Goal: Task Accomplishment & Management: Complete application form

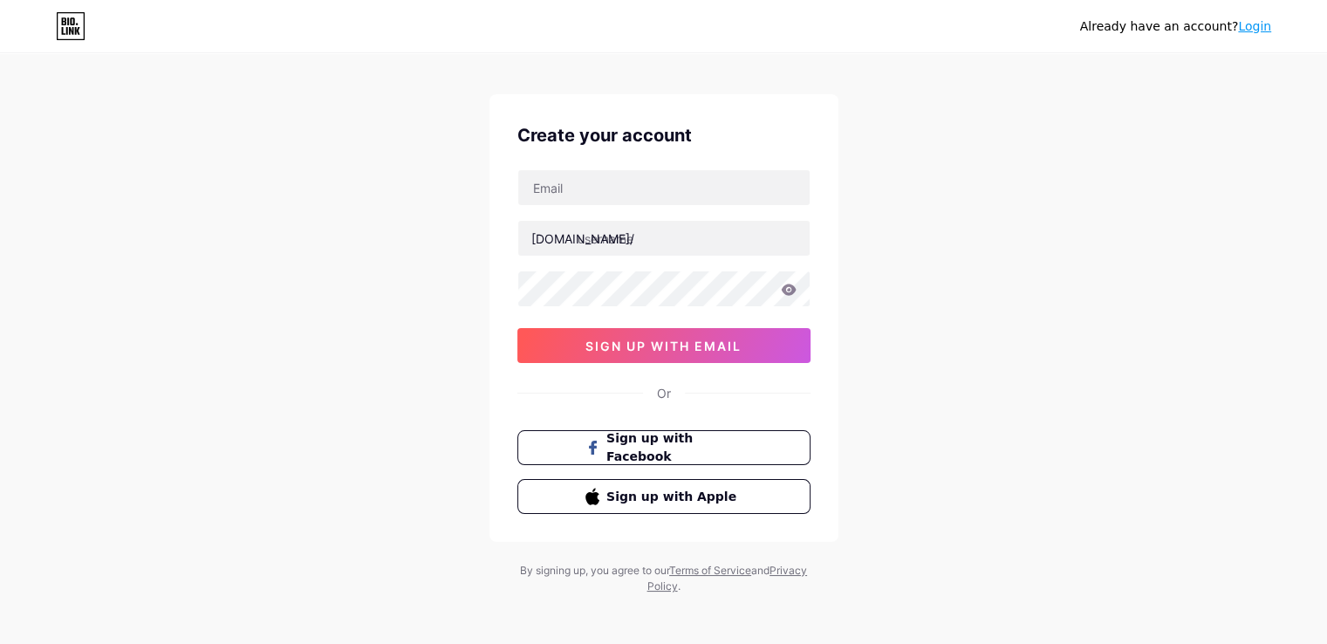
scroll to position [23, 0]
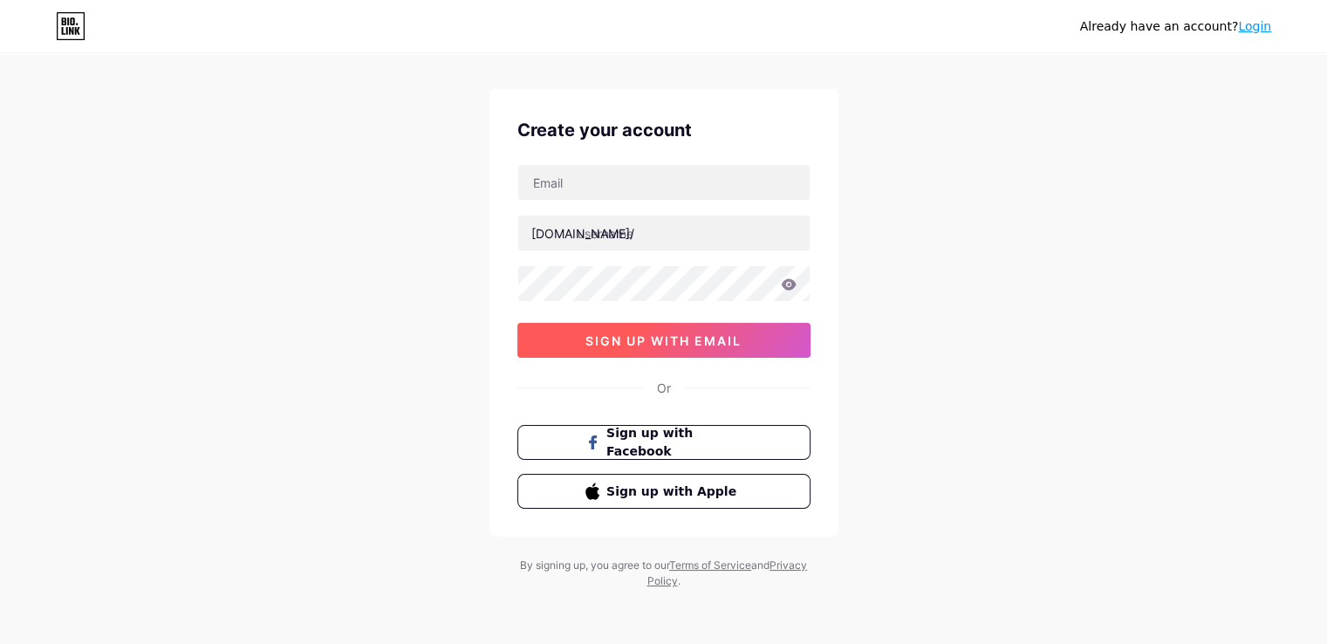
click at [660, 340] on span "sign up with email" at bounding box center [663, 340] width 156 height 15
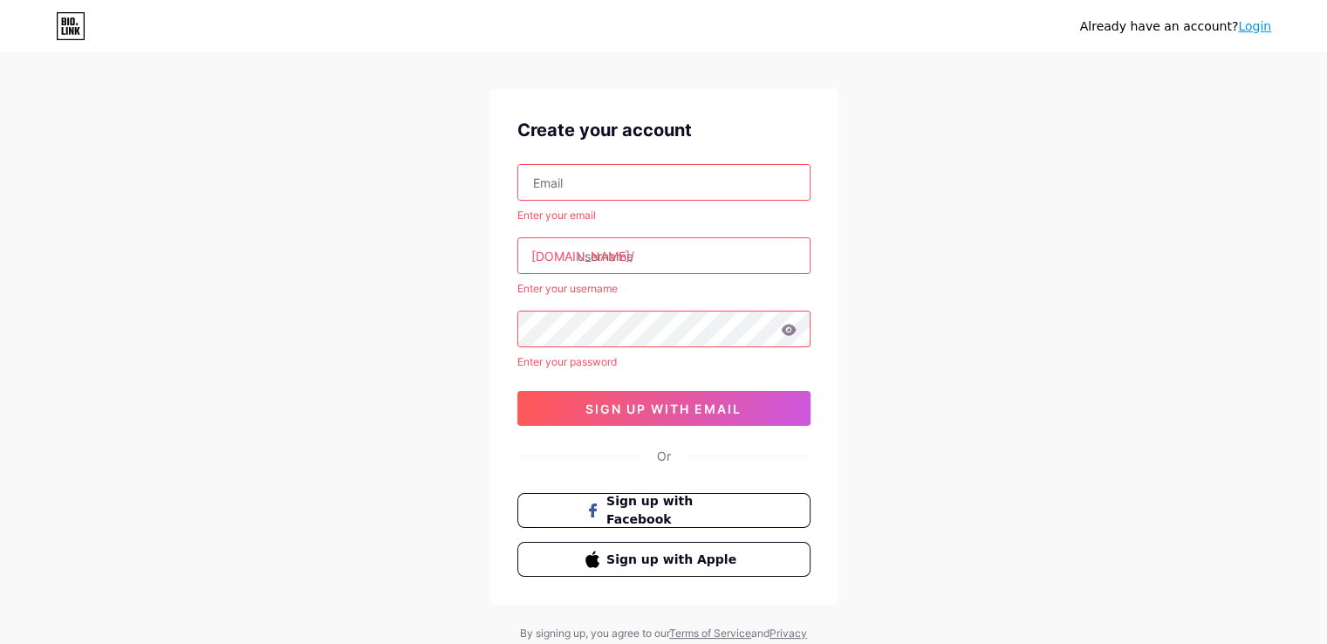
click at [564, 181] on input "text" at bounding box center [663, 182] width 291 height 35
click at [582, 181] on input "text" at bounding box center [663, 182] width 291 height 35
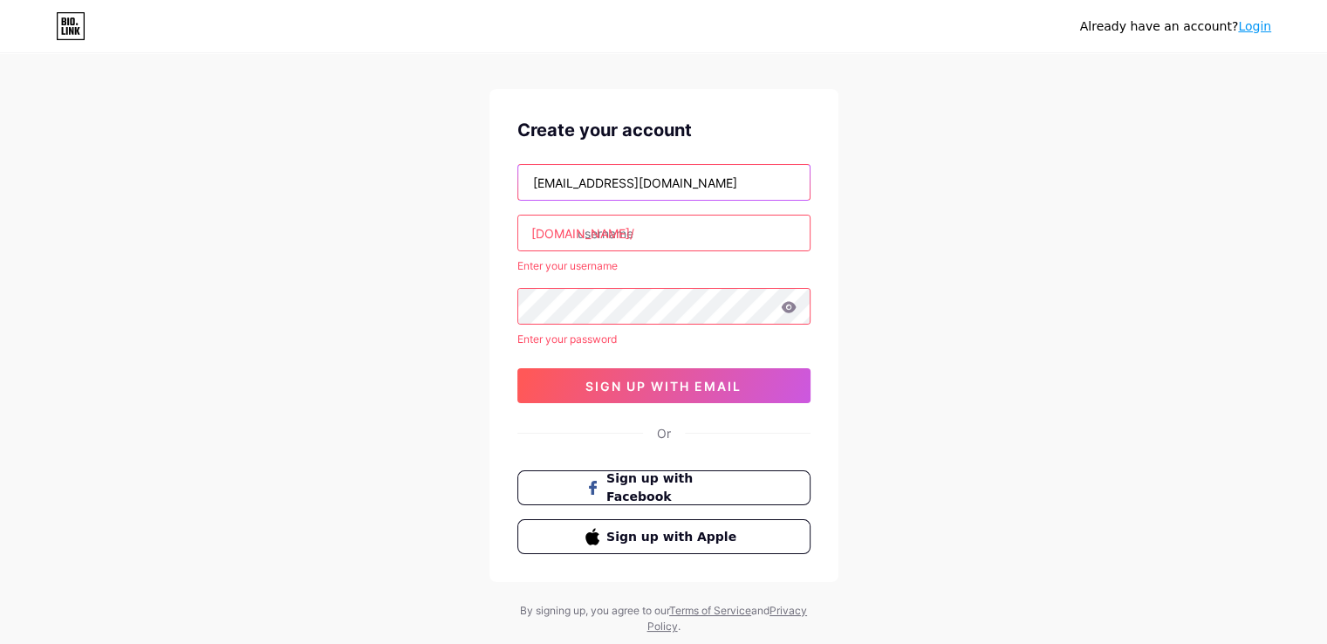
type input "[EMAIL_ADDRESS][DOMAIN_NAME]"
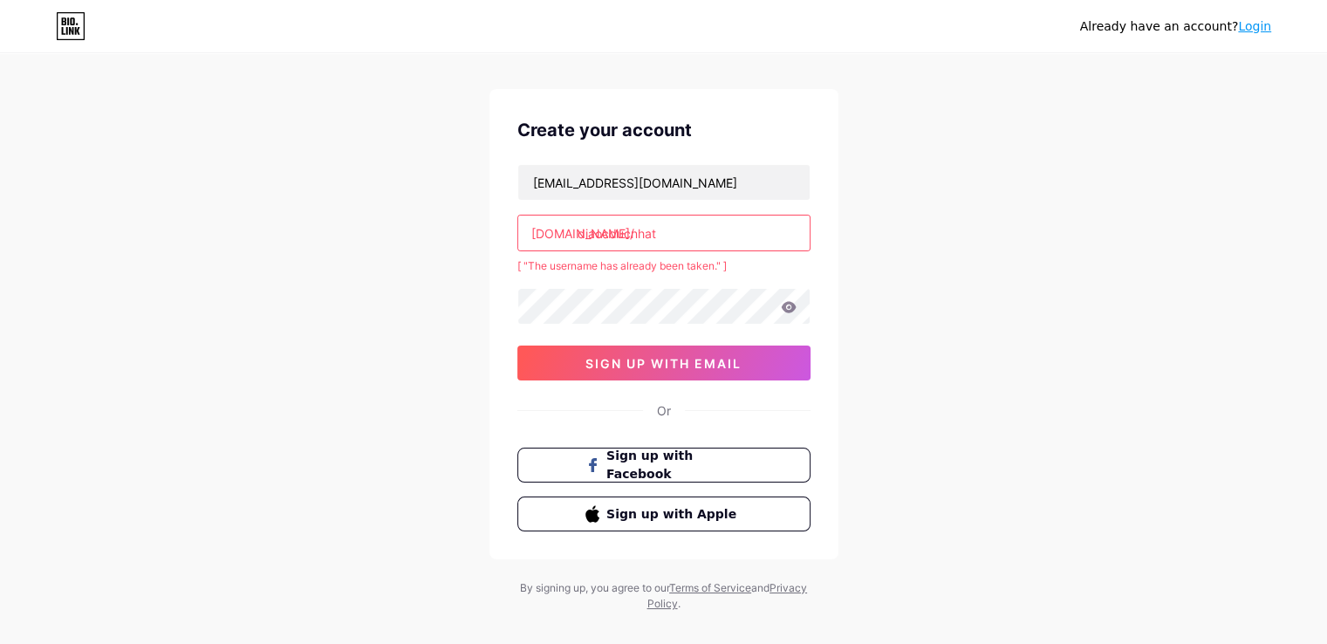
click at [672, 244] on input "diaocducnhat" at bounding box center [663, 232] width 291 height 35
type input "d"
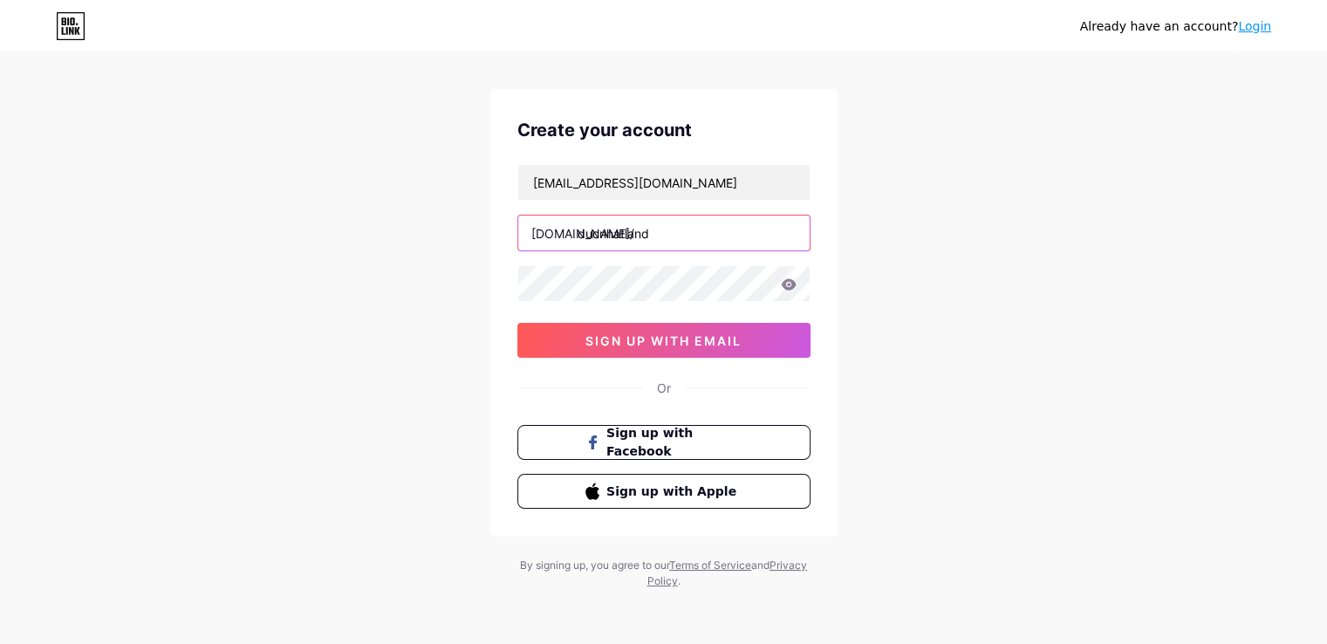
type input "ducnhatland"
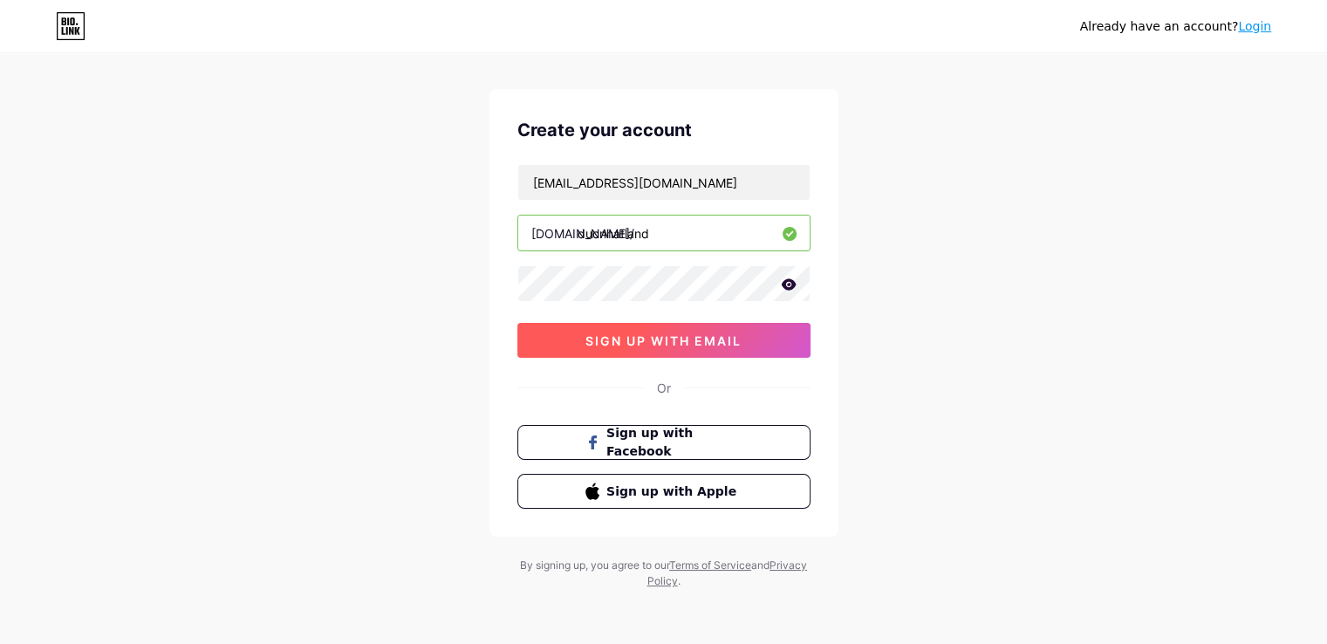
click at [578, 340] on button "sign up with email" at bounding box center [663, 340] width 293 height 35
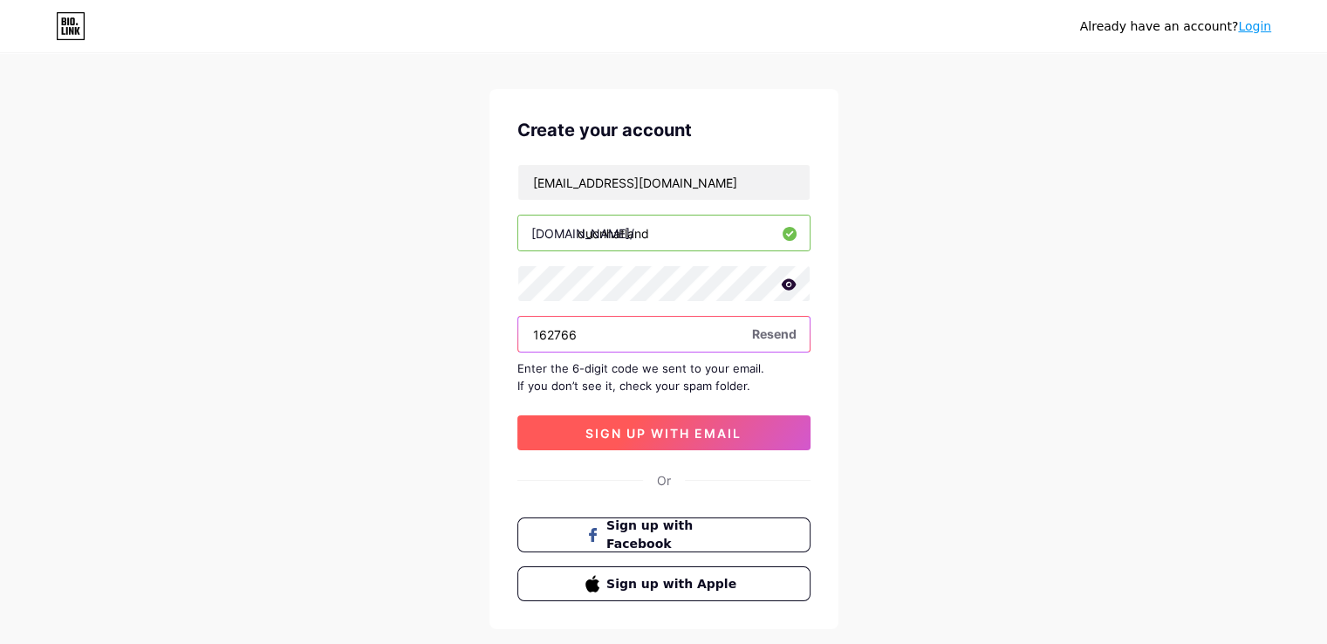
type input "162766"
click at [692, 428] on span "sign up with email" at bounding box center [663, 433] width 156 height 15
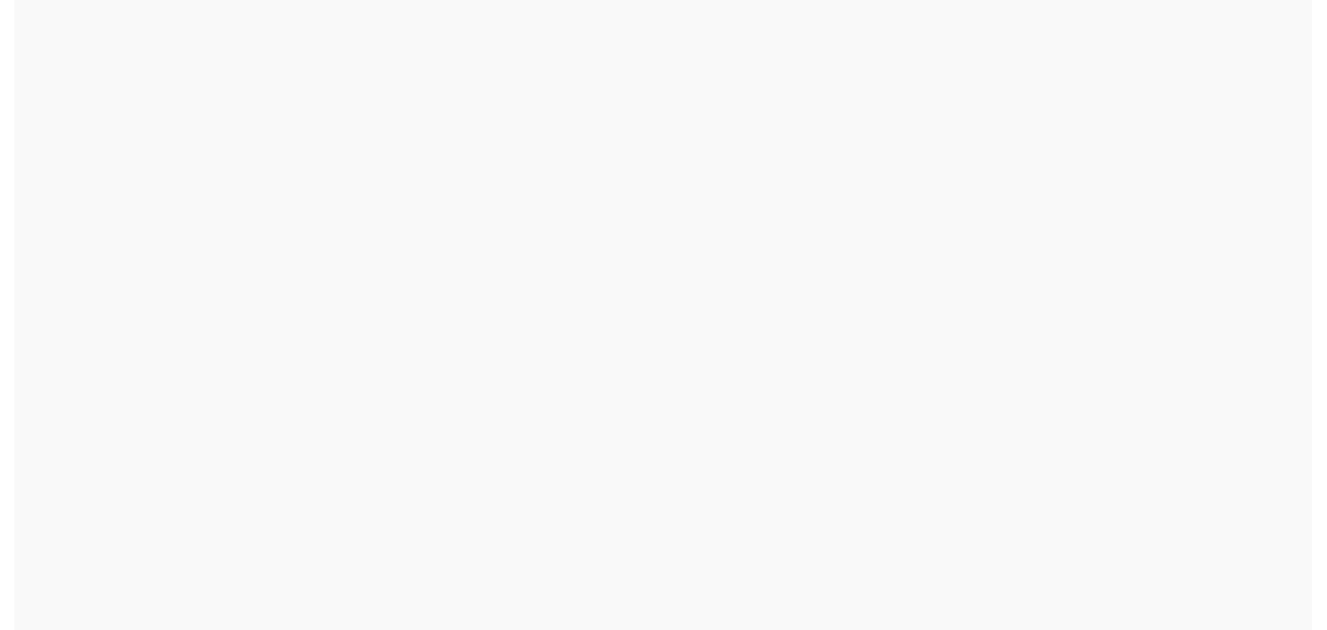
scroll to position [0, 0]
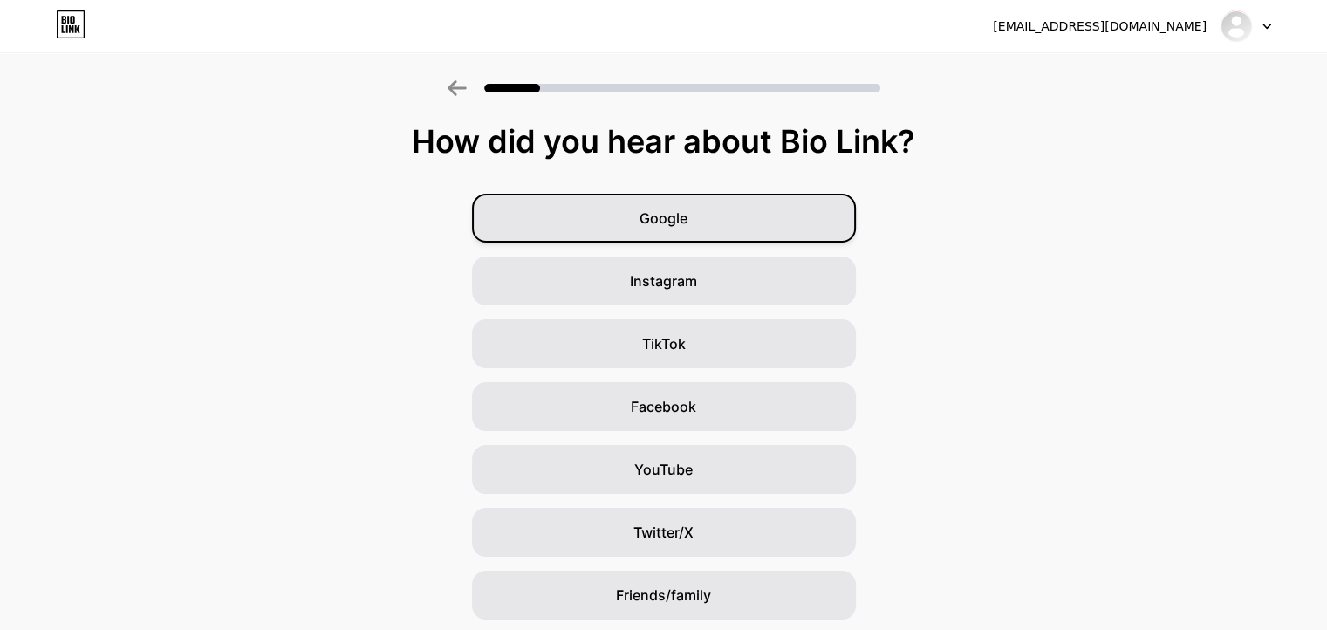
click at [727, 220] on div "Google" at bounding box center [664, 218] width 384 height 49
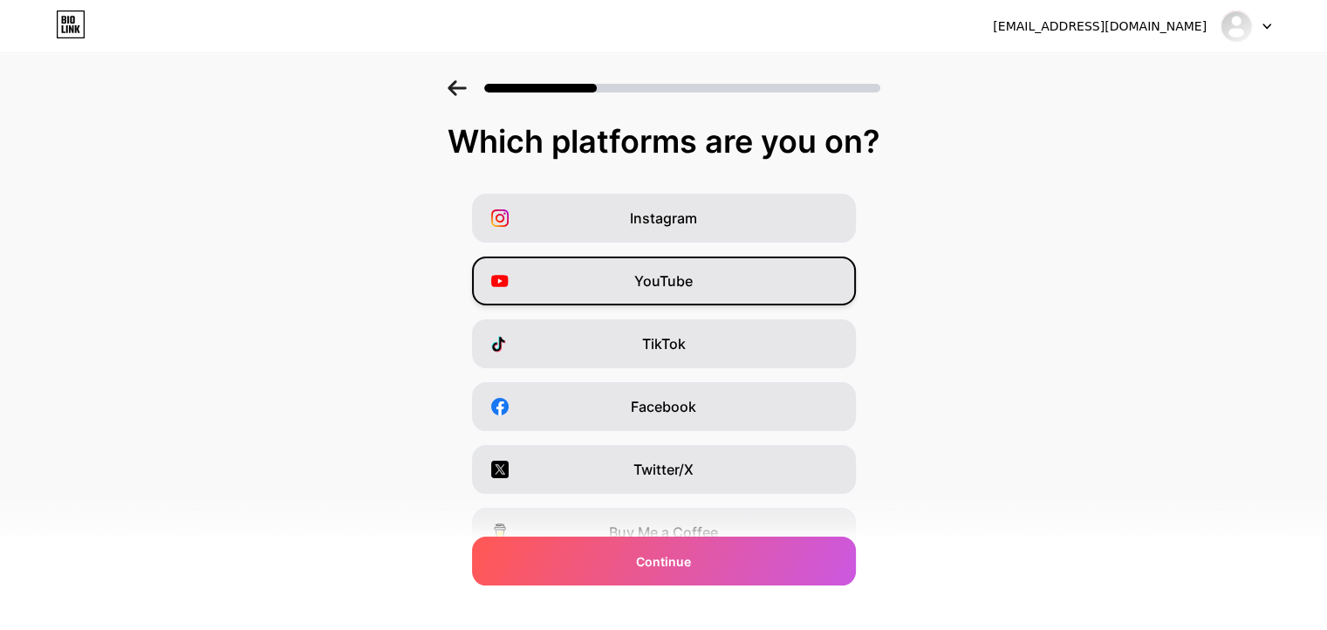
click at [742, 287] on div "YouTube" at bounding box center [664, 280] width 384 height 49
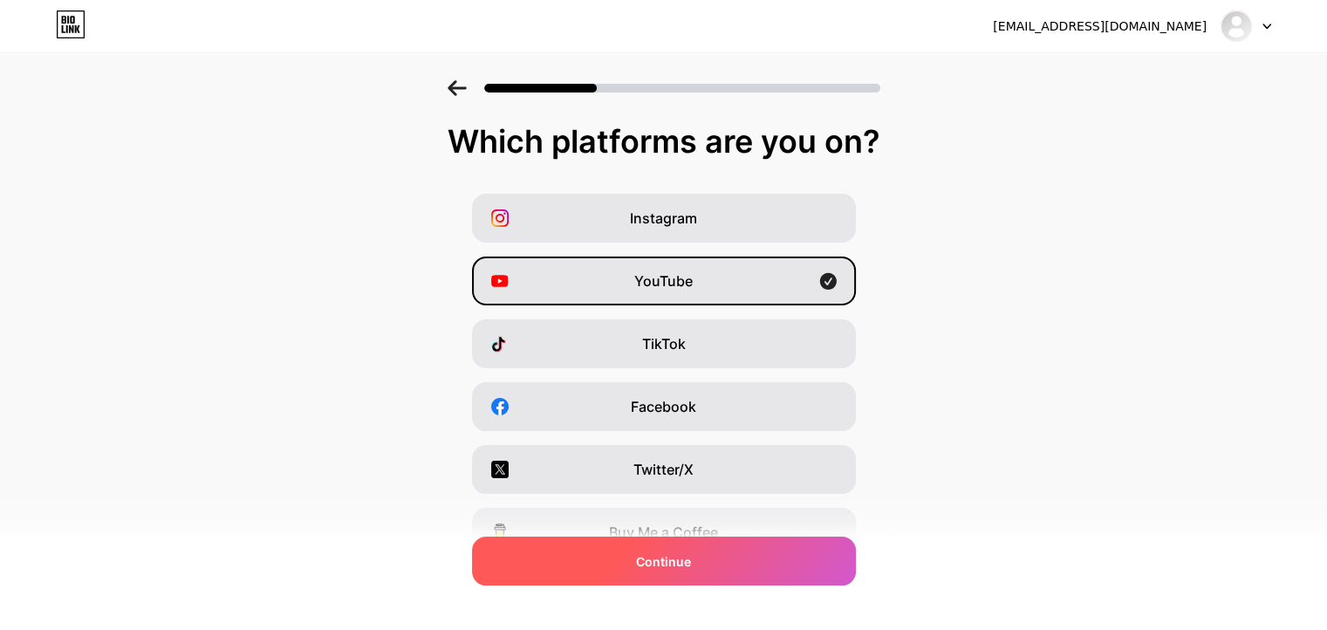
click at [765, 556] on div "Continue" at bounding box center [664, 560] width 384 height 49
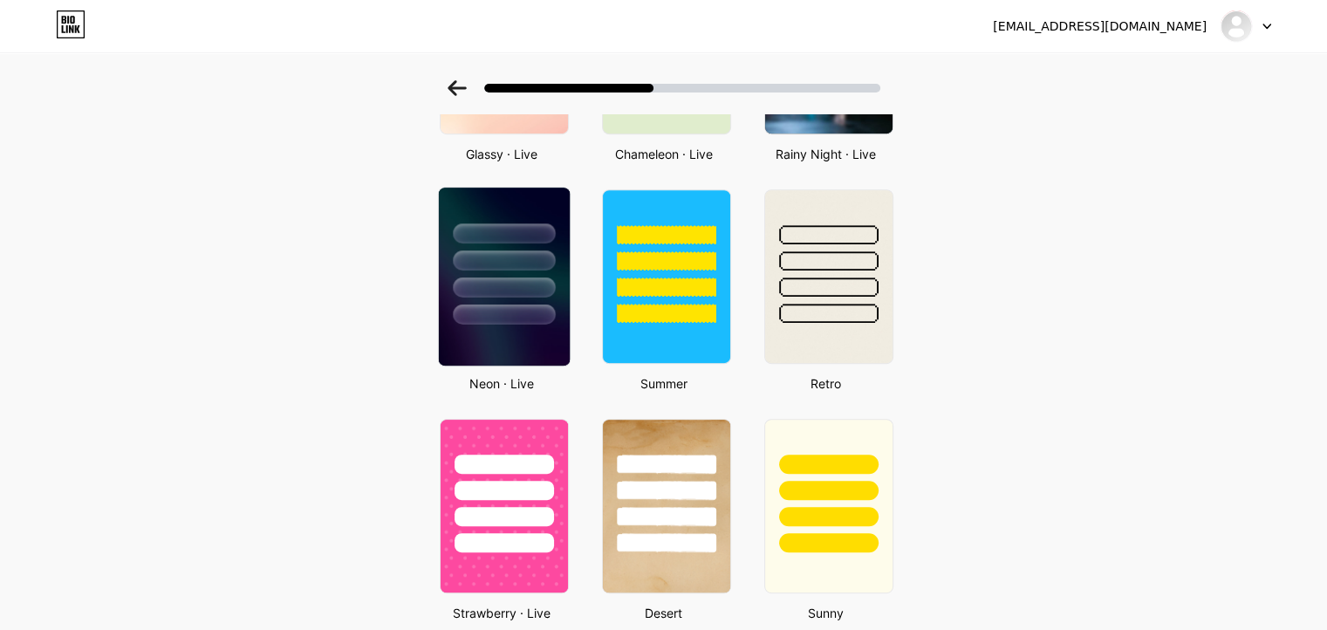
scroll to position [698, 0]
click at [502, 270] on div at bounding box center [503, 256] width 131 height 137
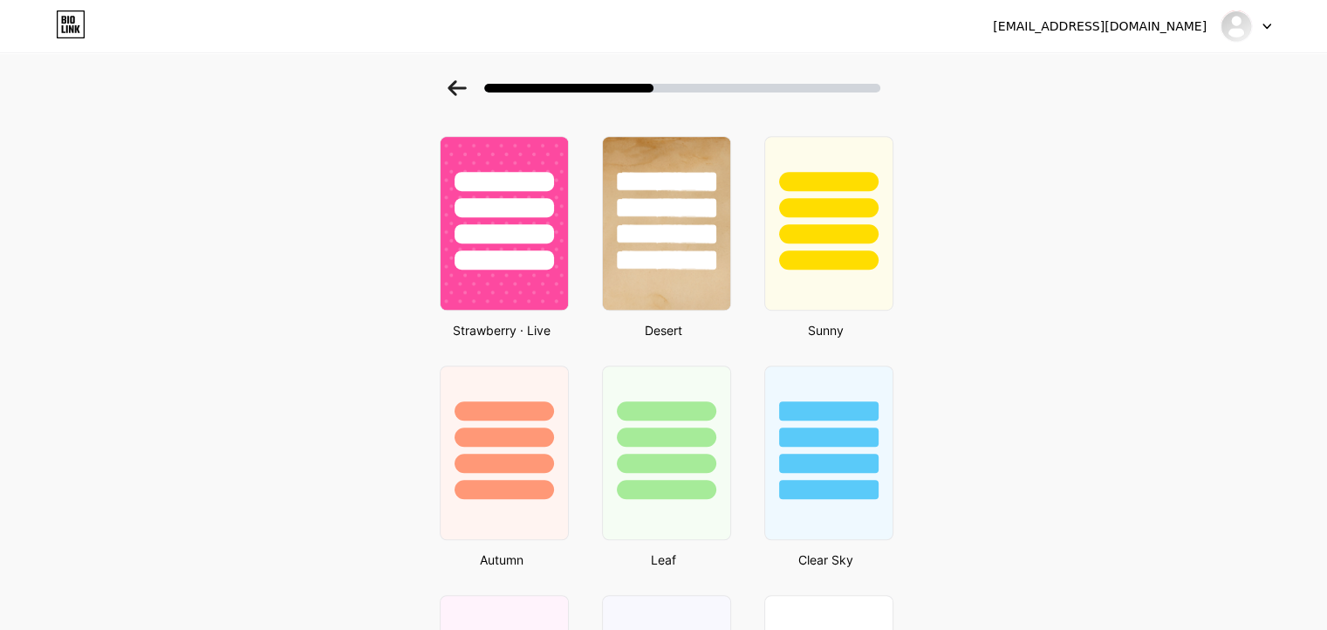
scroll to position [0, 0]
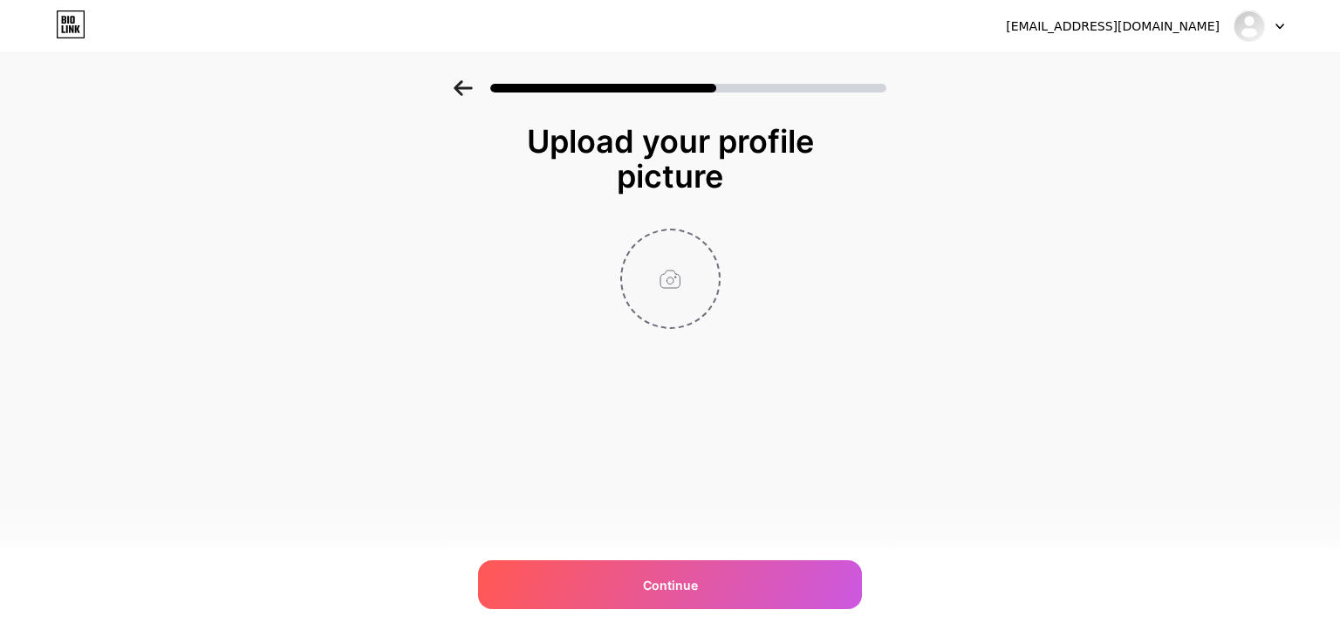
click at [670, 274] on input "file" at bounding box center [670, 278] width 97 height 97
type input "C:\fakepath\LOGO_DUCNHAT.png"
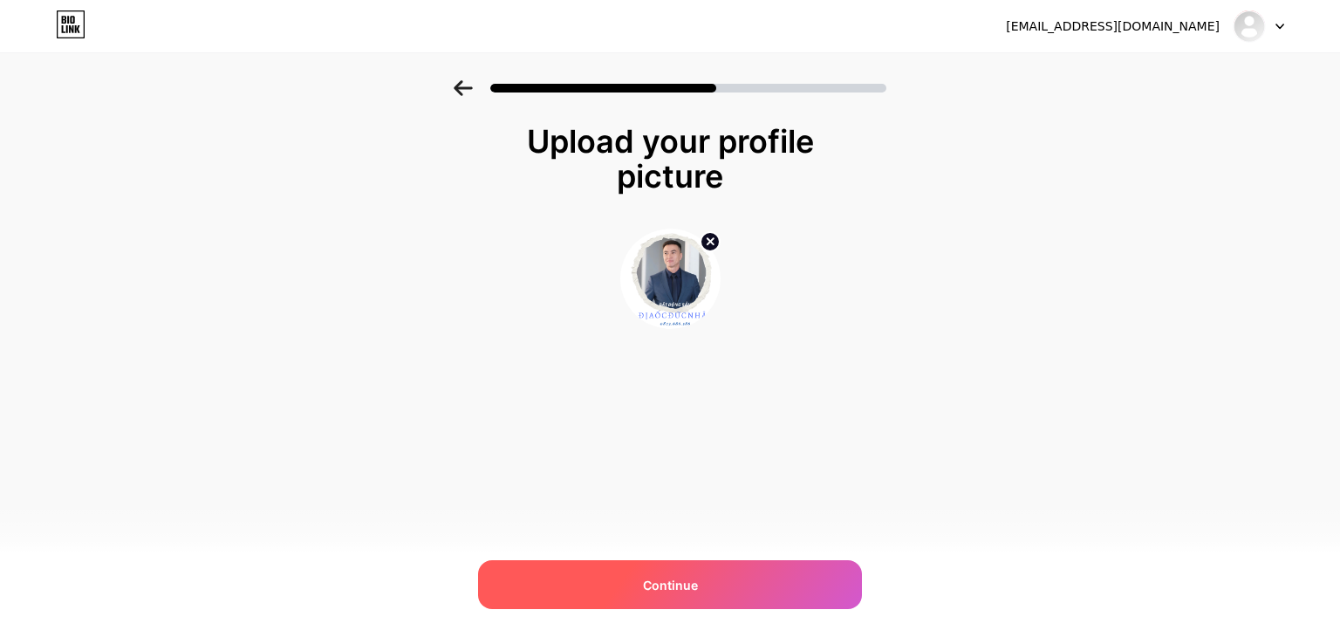
click at [724, 577] on div "Continue" at bounding box center [670, 584] width 384 height 49
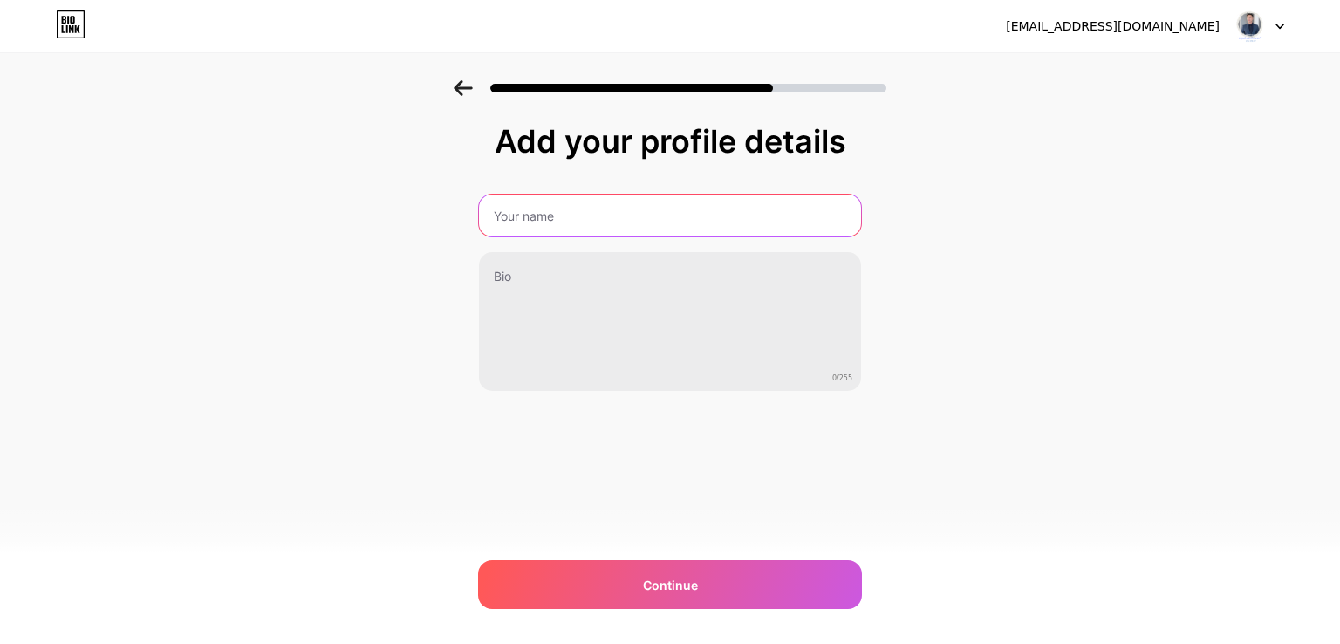
click at [570, 212] on input "text" at bounding box center [670, 216] width 382 height 42
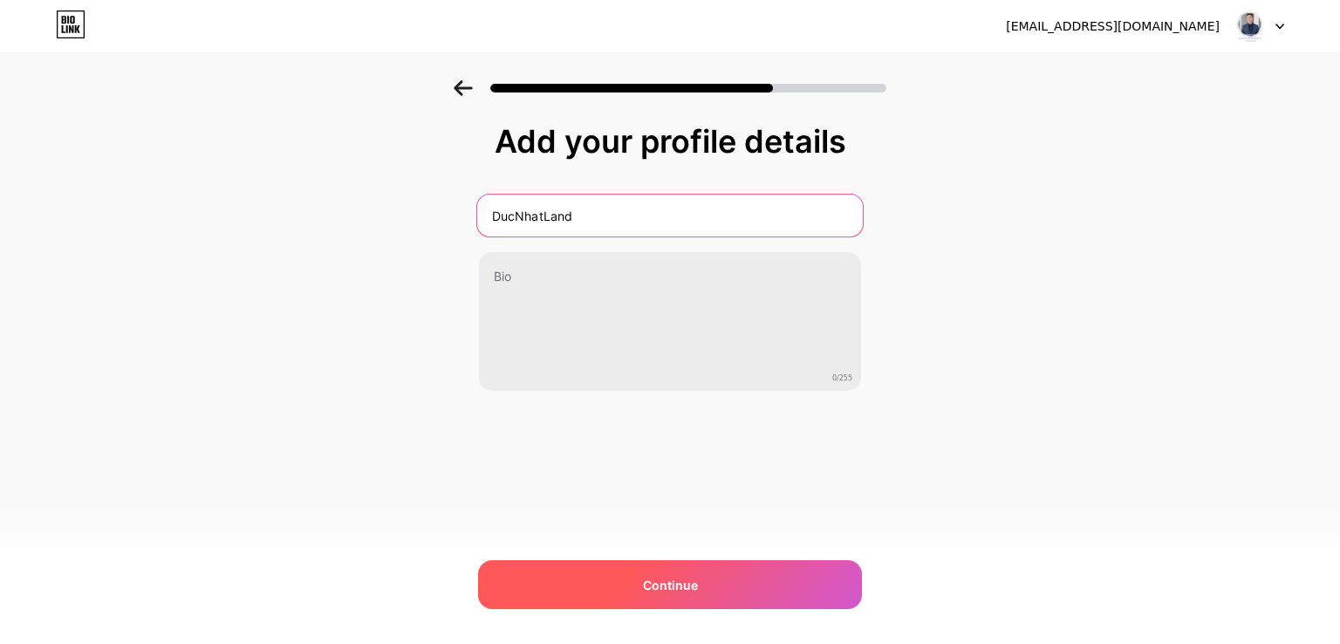
type input "DucNhatLand"
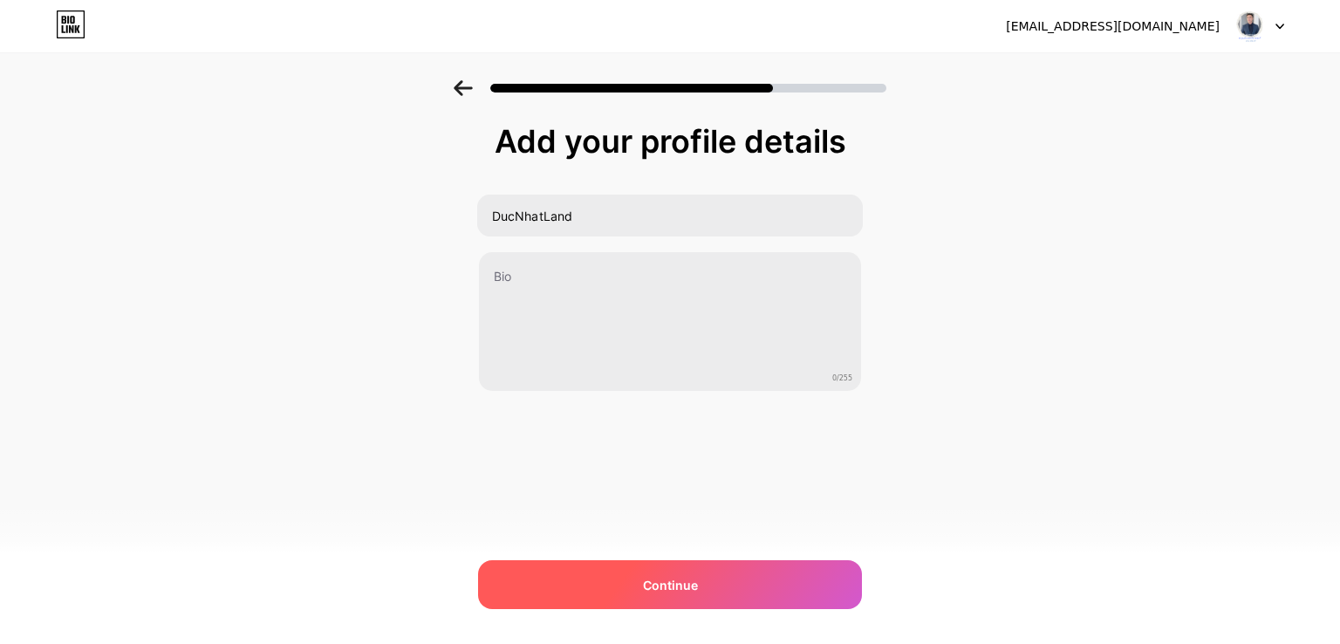
click at [715, 589] on div "Continue" at bounding box center [670, 584] width 384 height 49
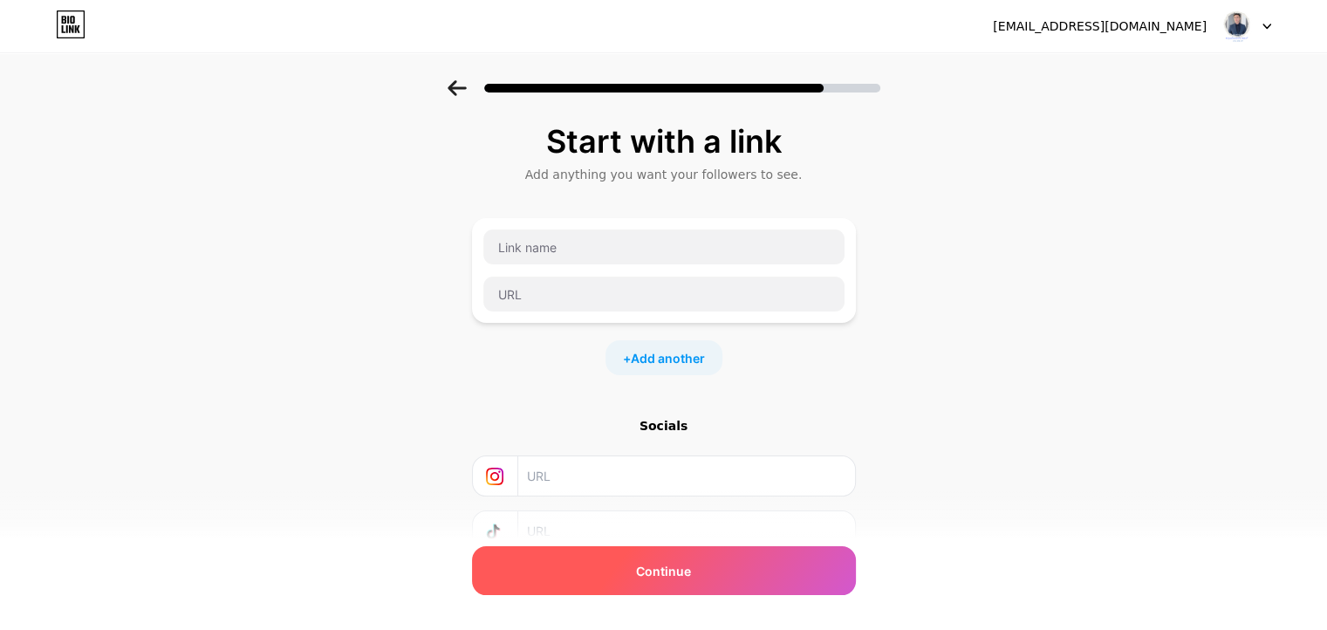
click at [718, 556] on div "Continue" at bounding box center [664, 570] width 384 height 49
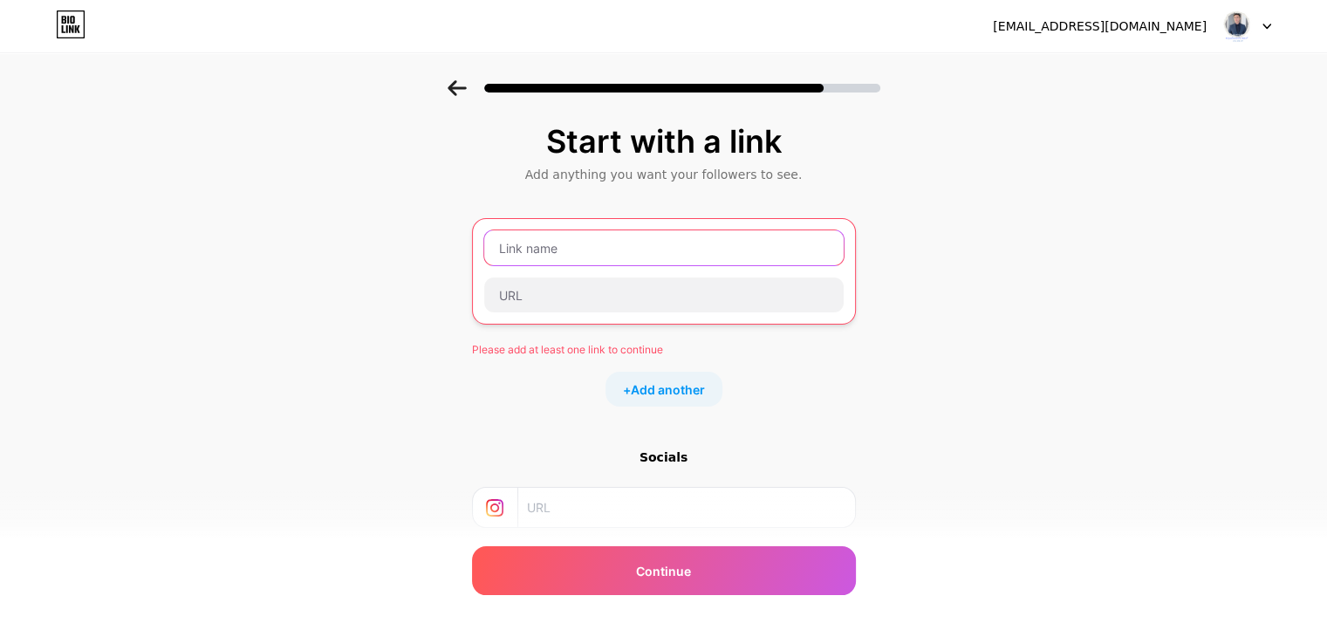
click at [576, 245] on input "text" at bounding box center [663, 247] width 359 height 35
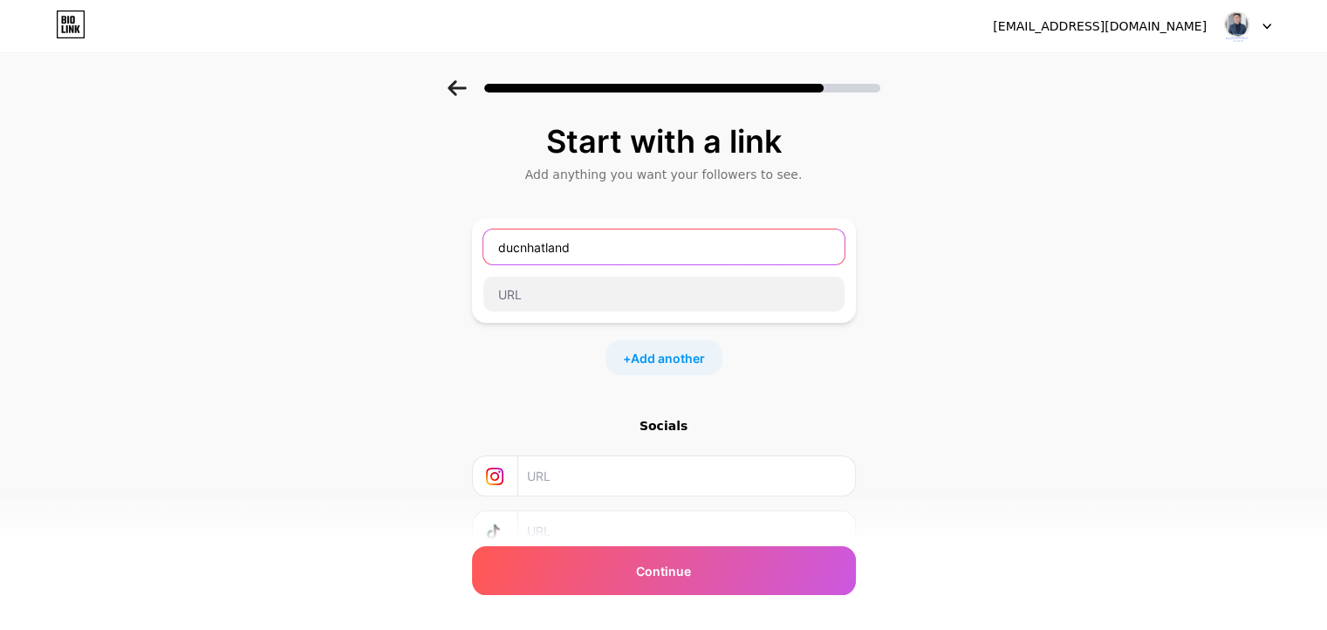
type input "ducnhatland"
click at [608, 274] on div "ducnhatland" at bounding box center [663, 271] width 363 height 84
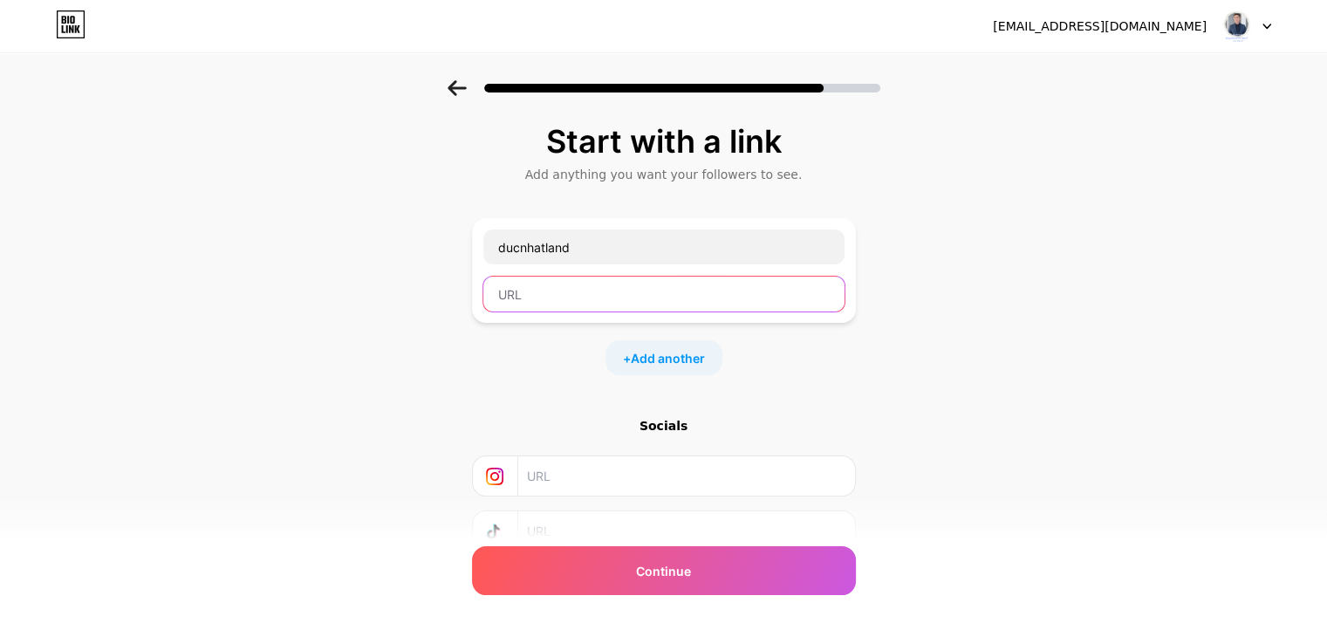
click at [614, 290] on input "text" at bounding box center [663, 293] width 361 height 35
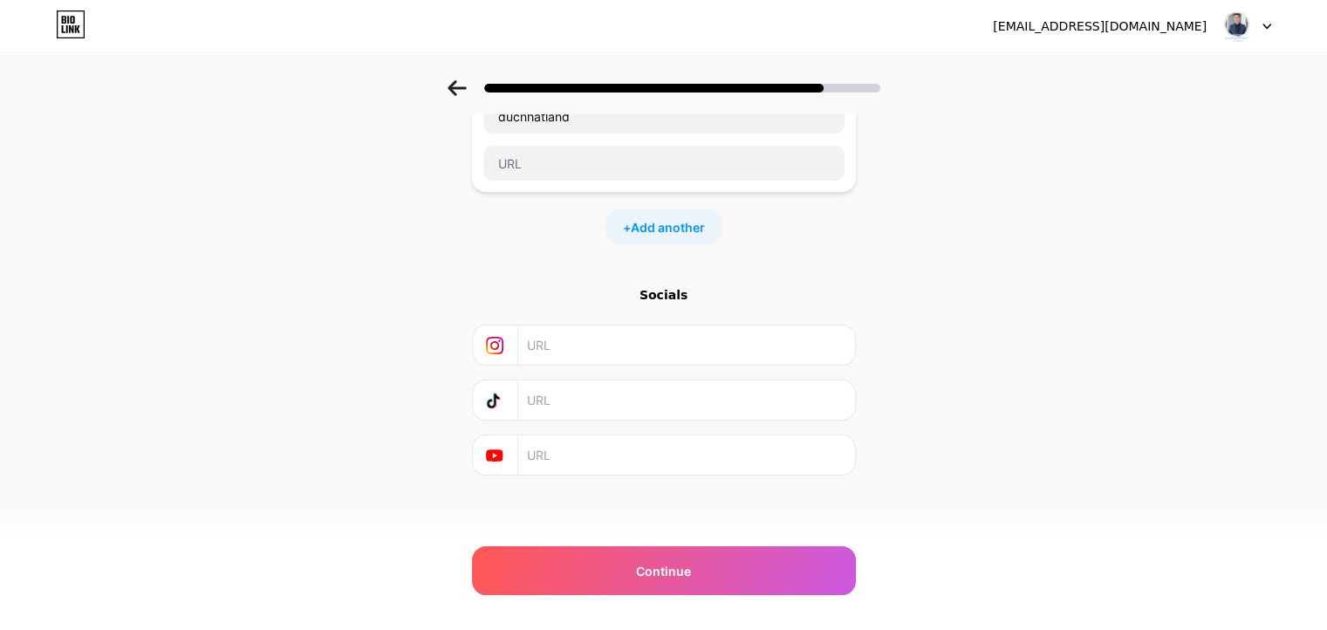
click at [604, 451] on input "text" at bounding box center [685, 454] width 317 height 39
click at [572, 452] on input "text" at bounding box center [685, 454] width 317 height 39
paste input "[URL][DOMAIN_NAME]"
type input "[URL][DOMAIN_NAME]"
click at [618, 400] on input "text" at bounding box center [685, 399] width 317 height 39
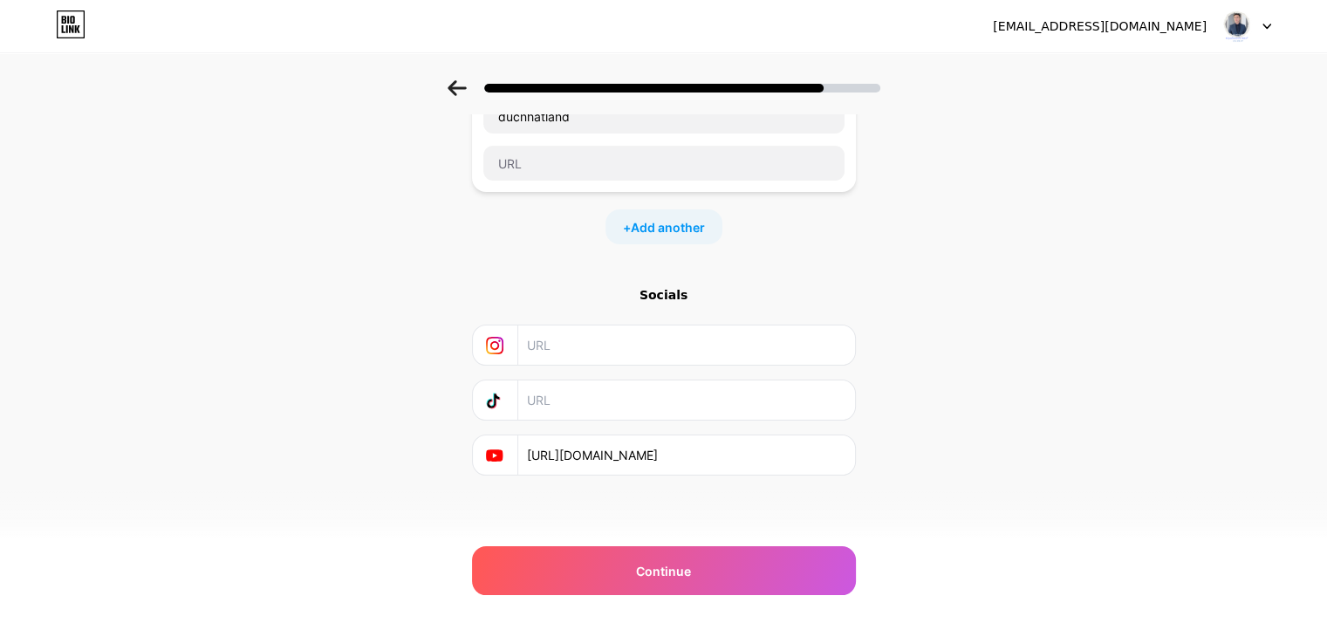
paste input "[URL][EMAIL_ADDRESS][DOMAIN_NAME][DOMAIN_NAME]"
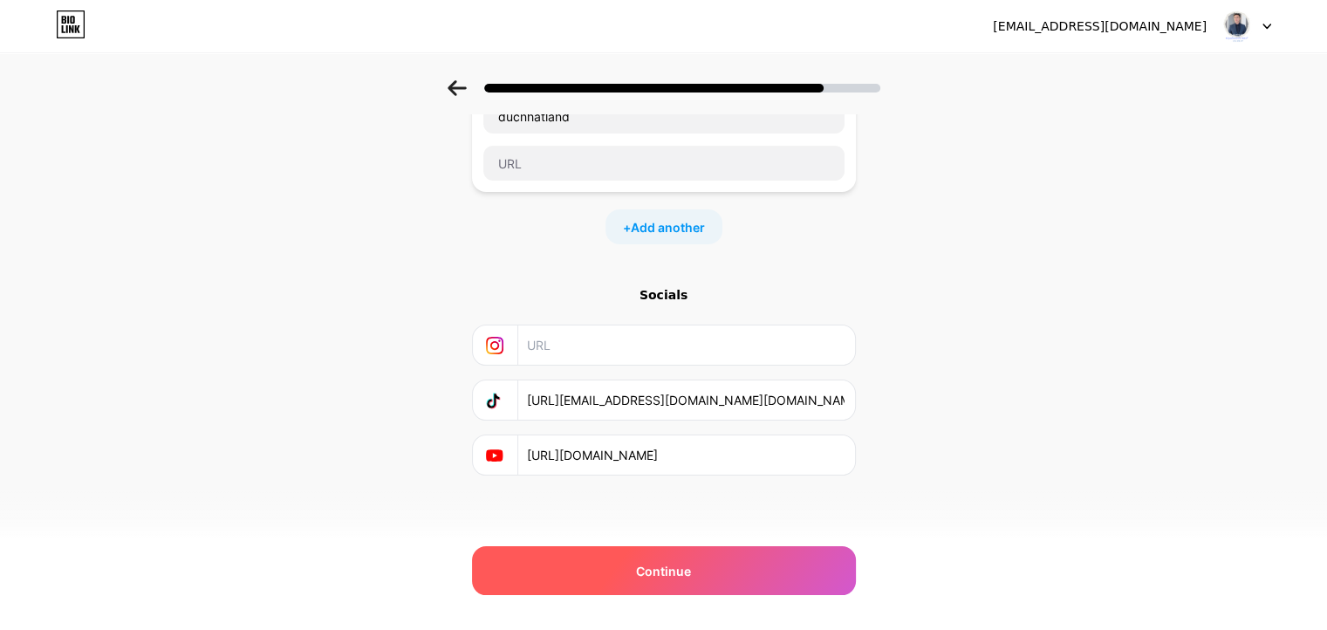
scroll to position [0, 134]
type input "[URL][EMAIL_ADDRESS][DOMAIN_NAME][DOMAIN_NAME]"
click at [730, 563] on div "Continue" at bounding box center [664, 570] width 384 height 49
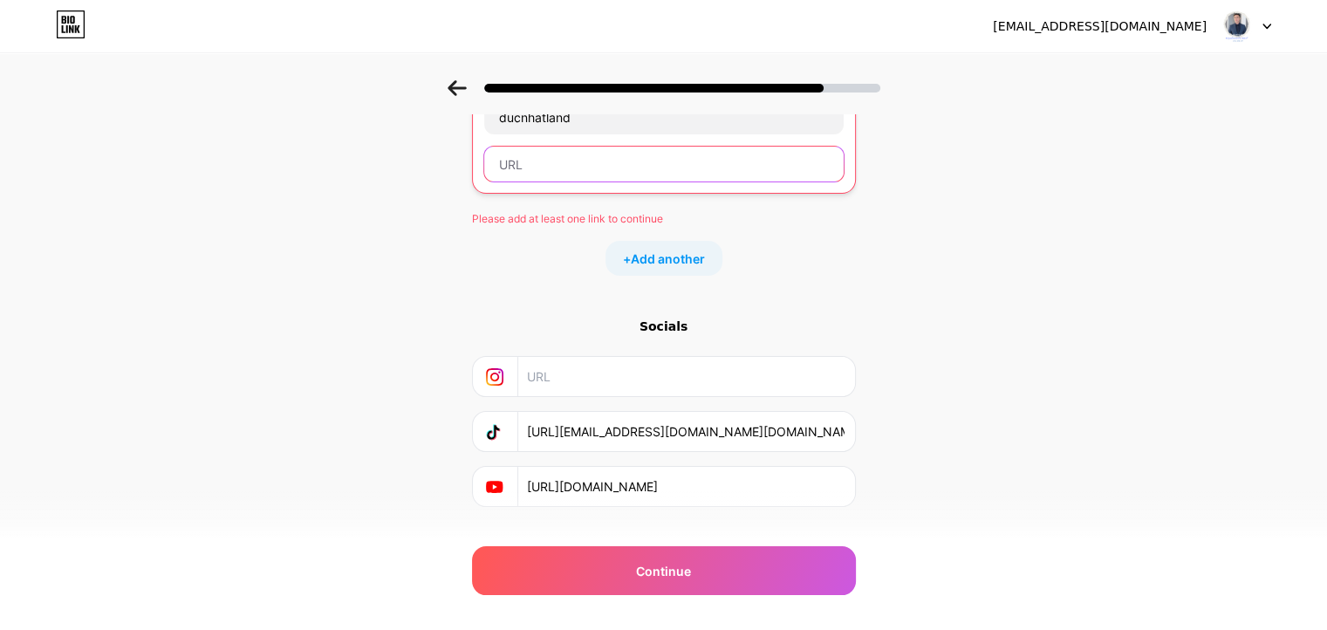
click at [613, 166] on input "text" at bounding box center [663, 164] width 359 height 35
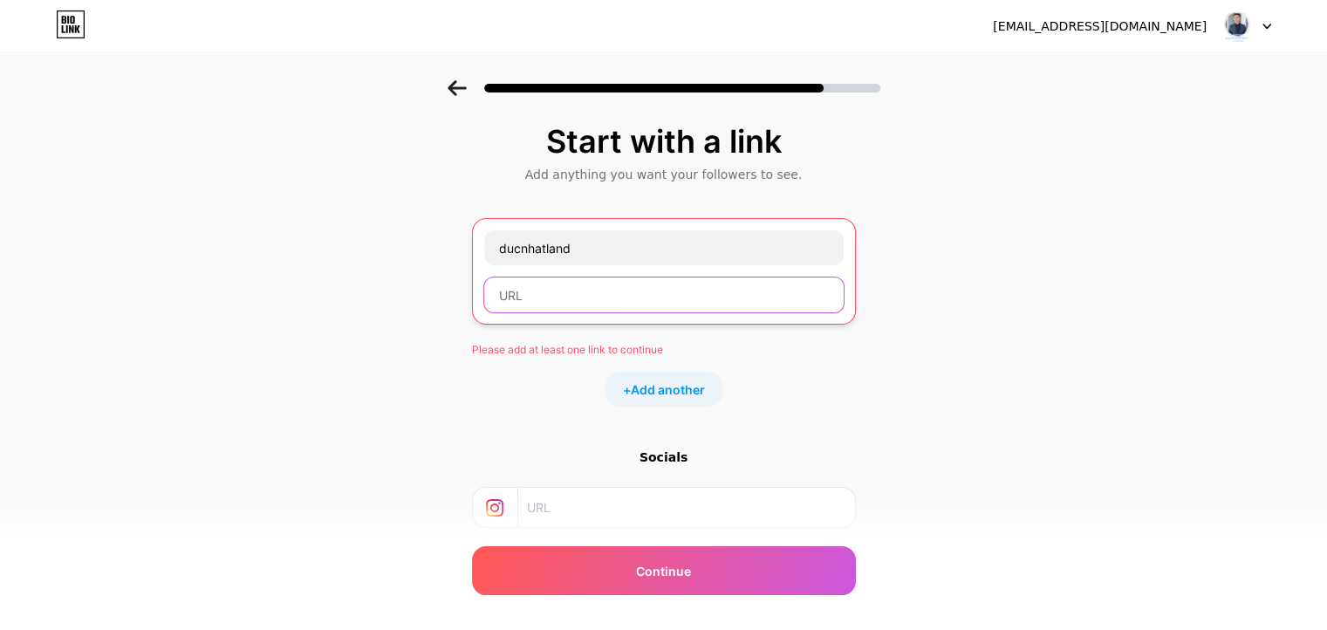
click at [556, 292] on input "text" at bounding box center [663, 294] width 359 height 35
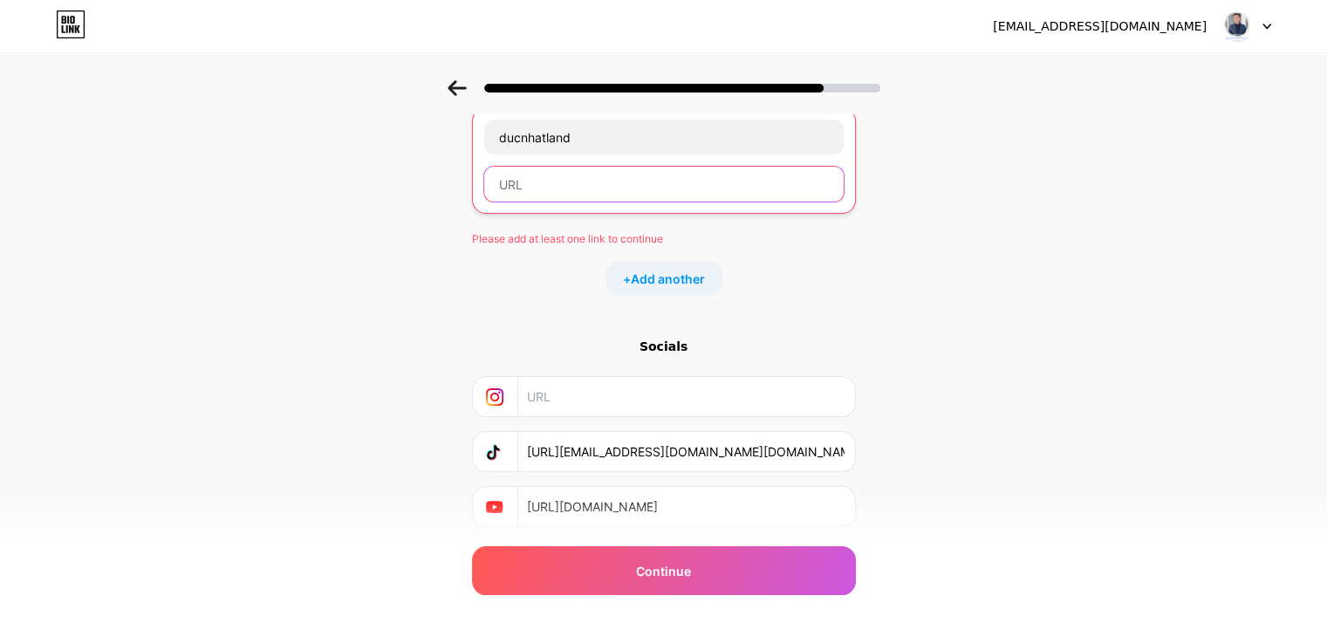
scroll to position [162, 0]
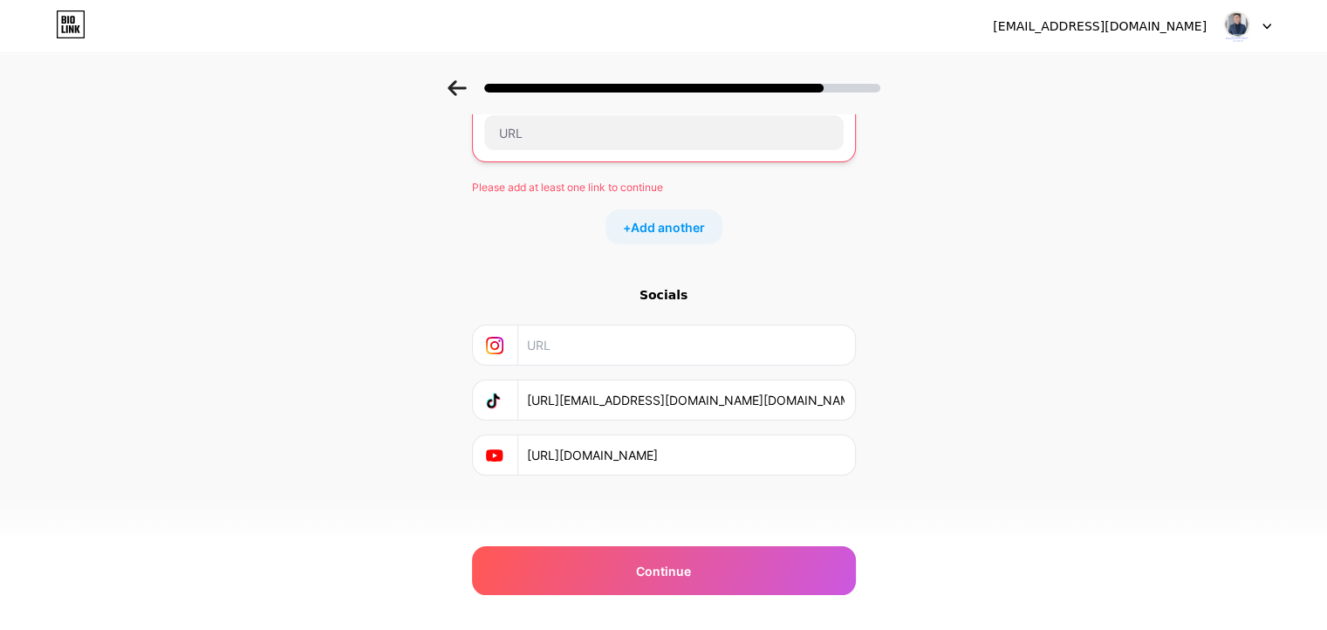
drag, startPoint x: 781, startPoint y: 454, endPoint x: 451, endPoint y: 465, distance: 330.7
click at [451, 465] on div "Start with a link Add anything you want your followers to see. ducnhatland Plea…" at bounding box center [663, 240] width 1327 height 645
click at [635, 133] on input "text" at bounding box center [663, 132] width 359 height 35
paste input "[URL][DOMAIN_NAME]"
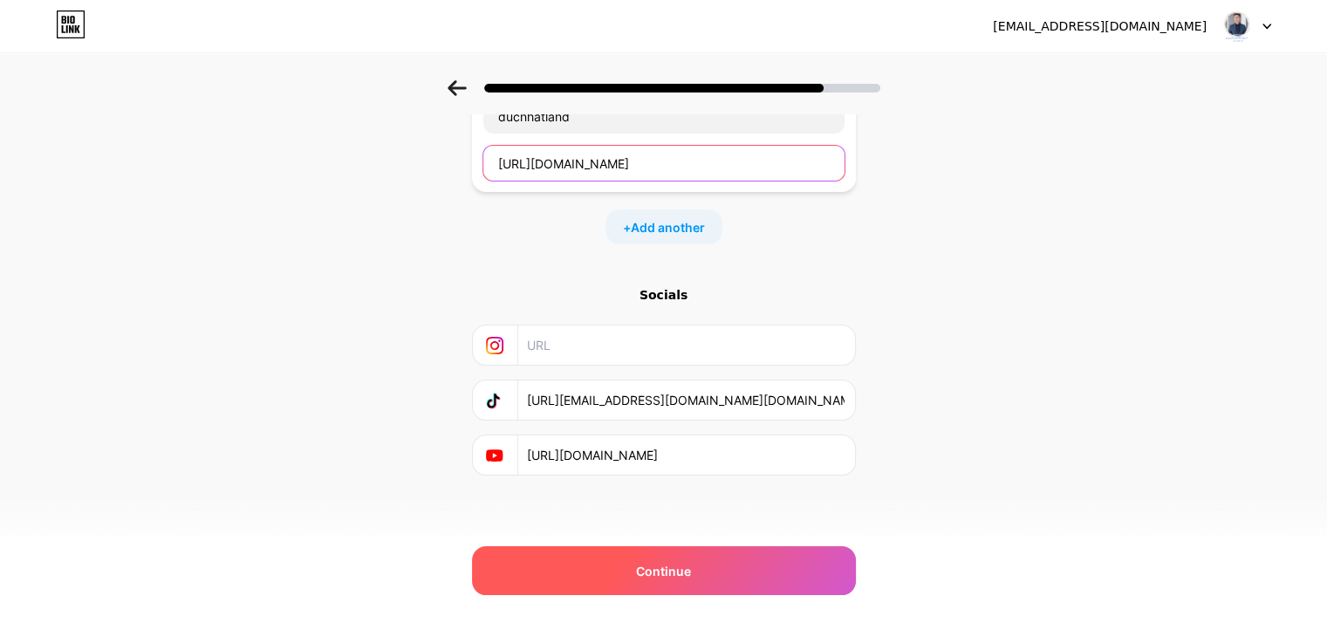
type input "[URL][DOMAIN_NAME]"
click at [719, 575] on div "Continue" at bounding box center [664, 570] width 384 height 49
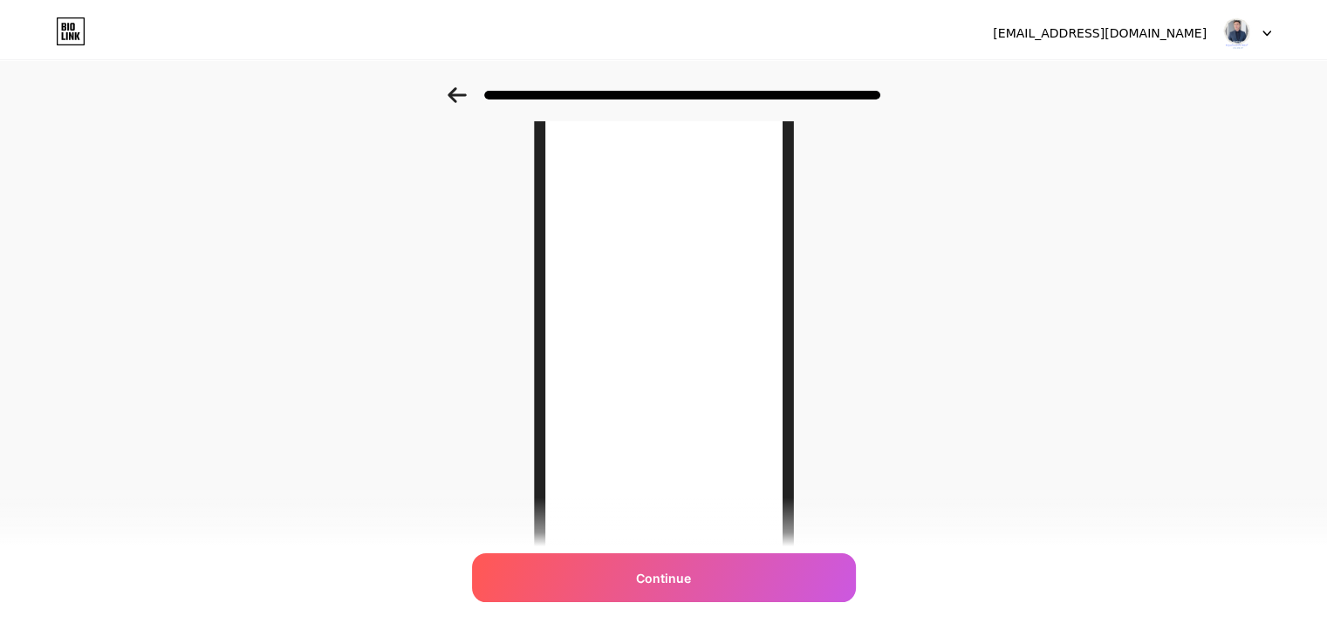
scroll to position [0, 0]
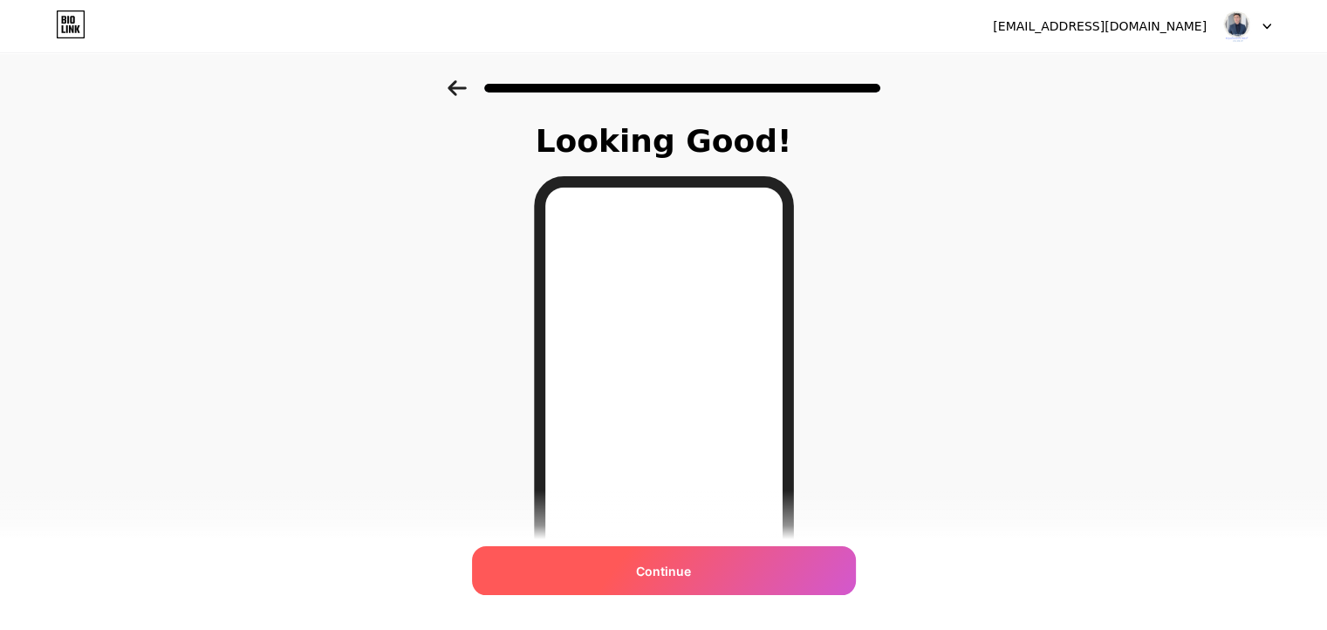
click at [736, 573] on div "Continue" at bounding box center [664, 570] width 384 height 49
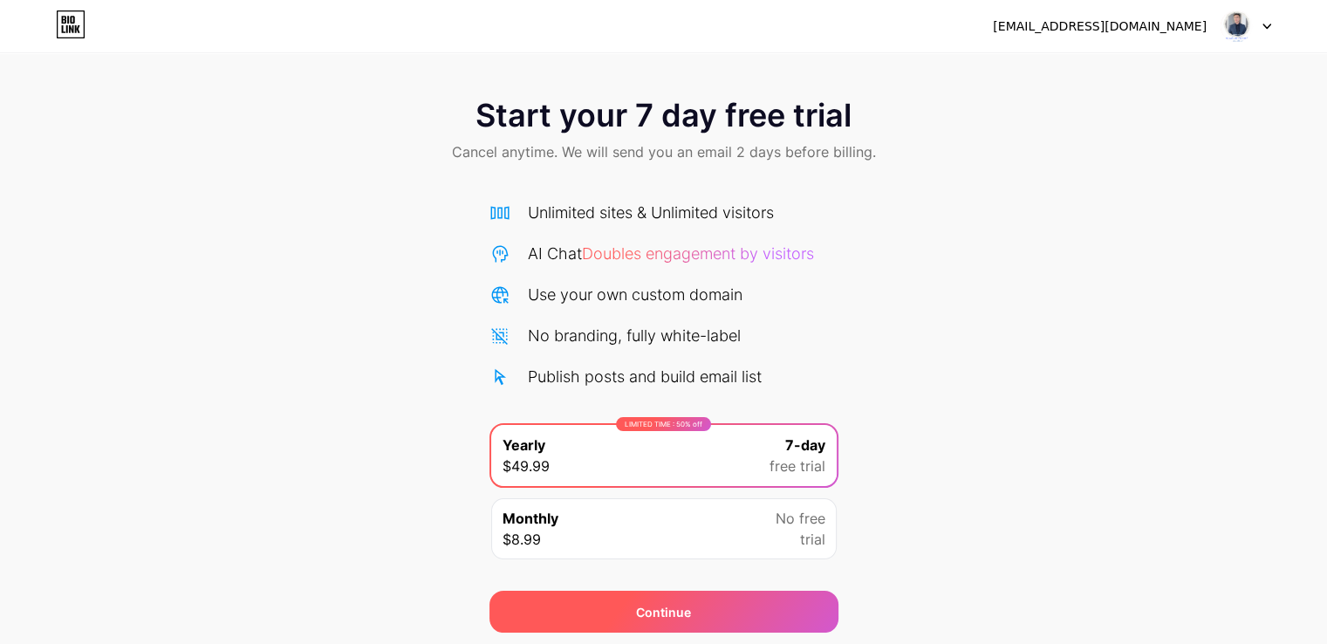
click at [648, 611] on div "Continue" at bounding box center [663, 612] width 55 height 18
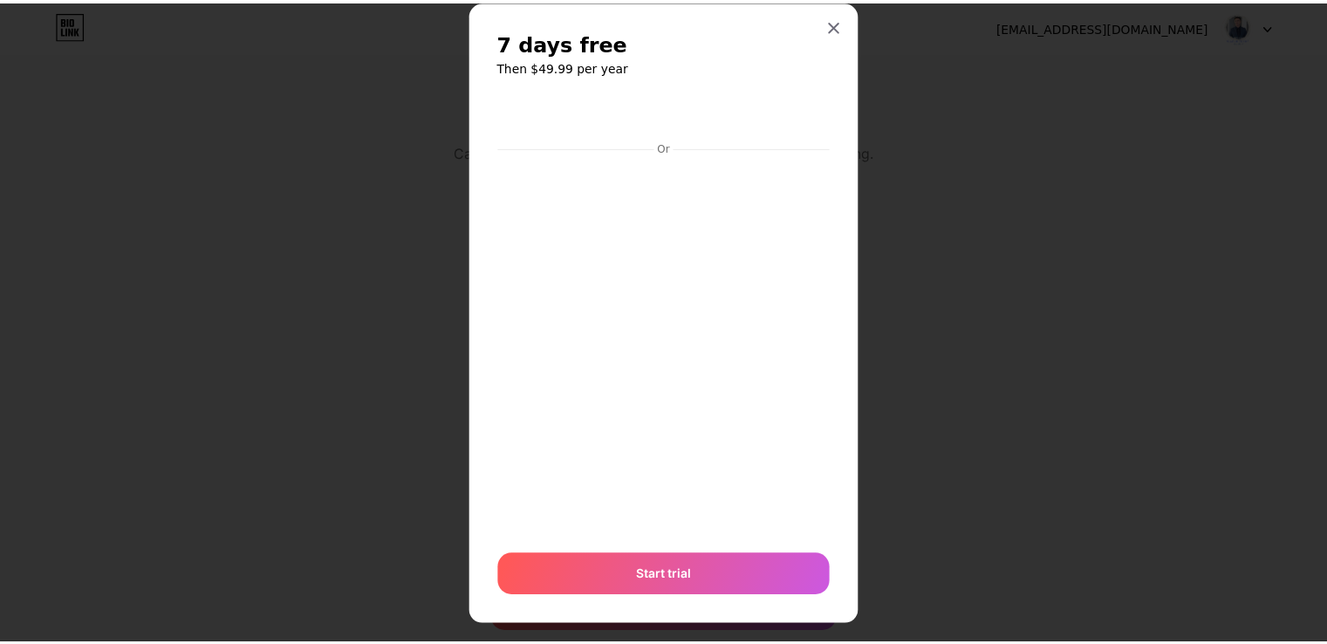
scroll to position [58, 0]
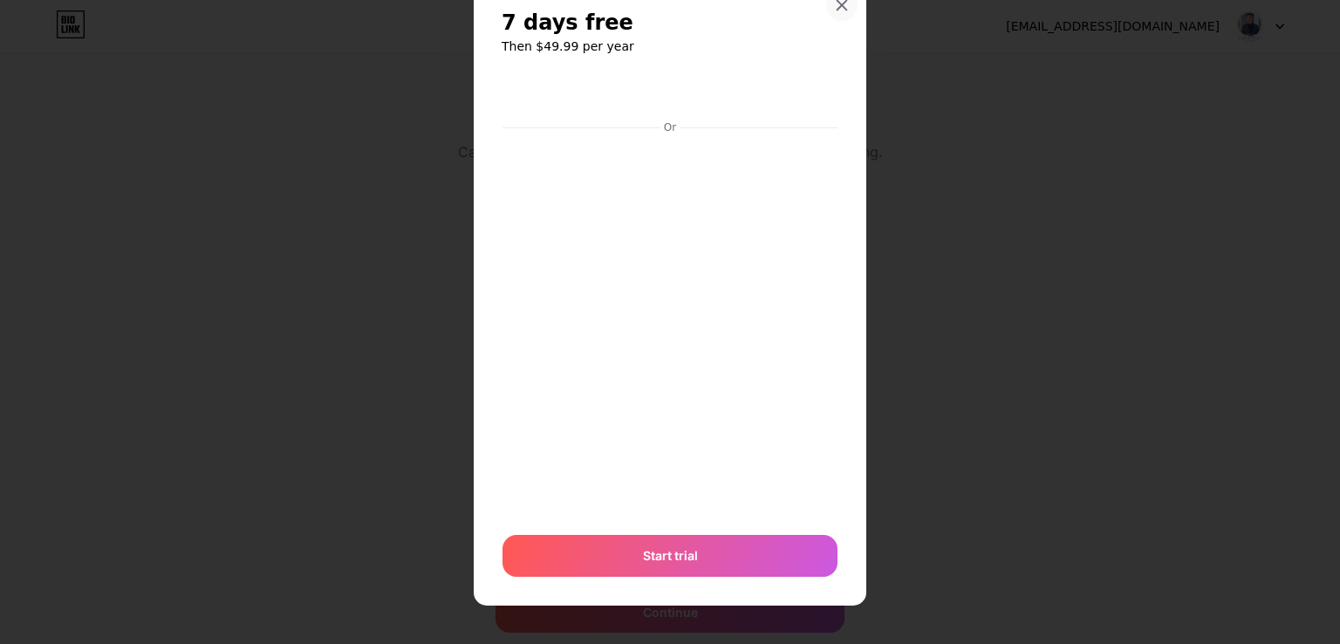
click at [836, 8] on icon at bounding box center [842, 5] width 14 height 14
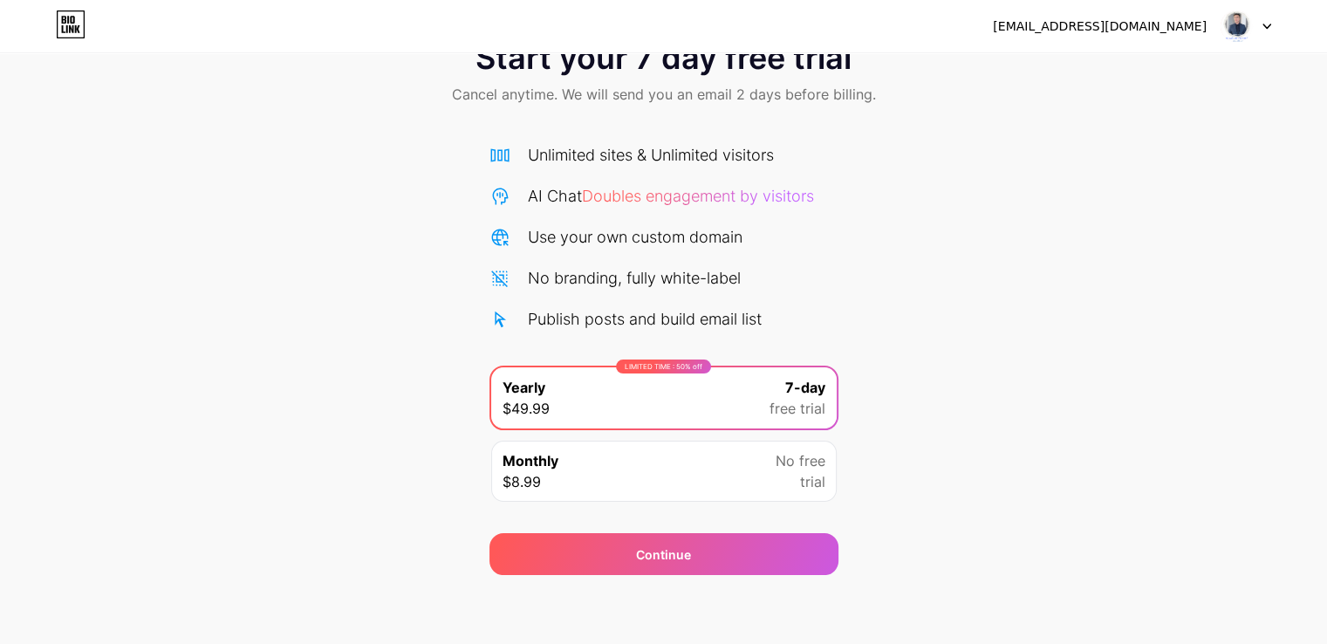
scroll to position [0, 0]
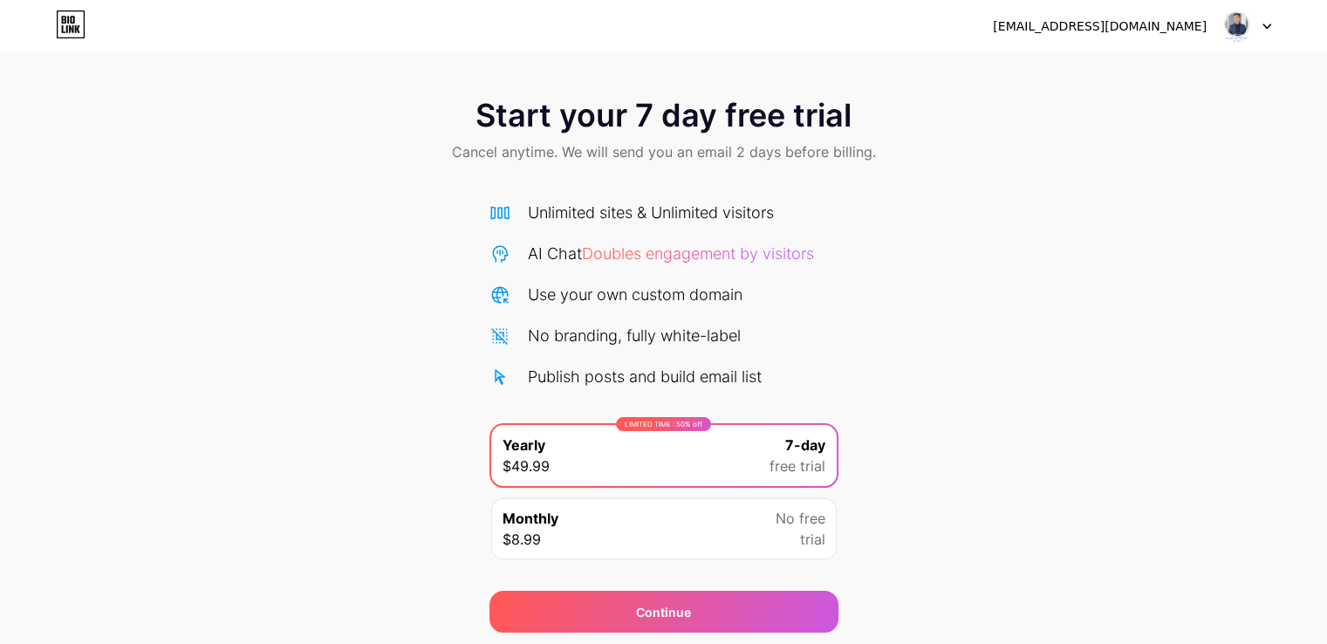
click at [67, 20] on icon at bounding box center [68, 20] width 2 height 8
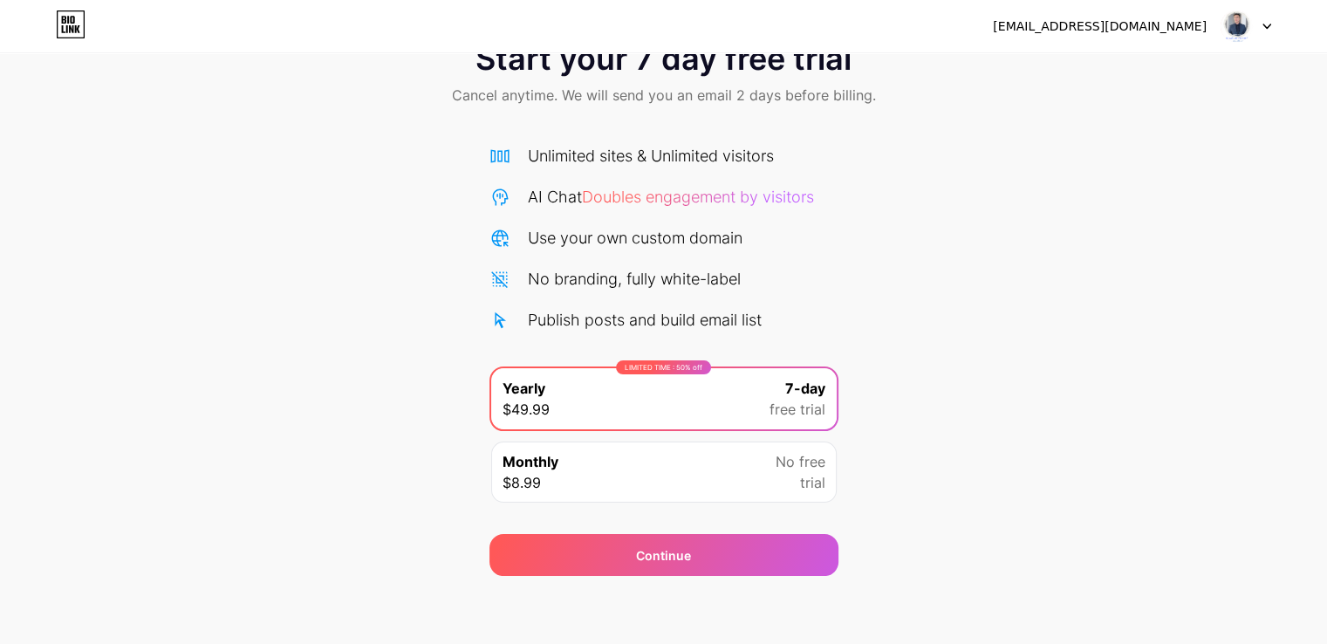
scroll to position [58, 0]
click at [764, 470] on div "Monthly $8.99 No free trial" at bounding box center [663, 470] width 345 height 61
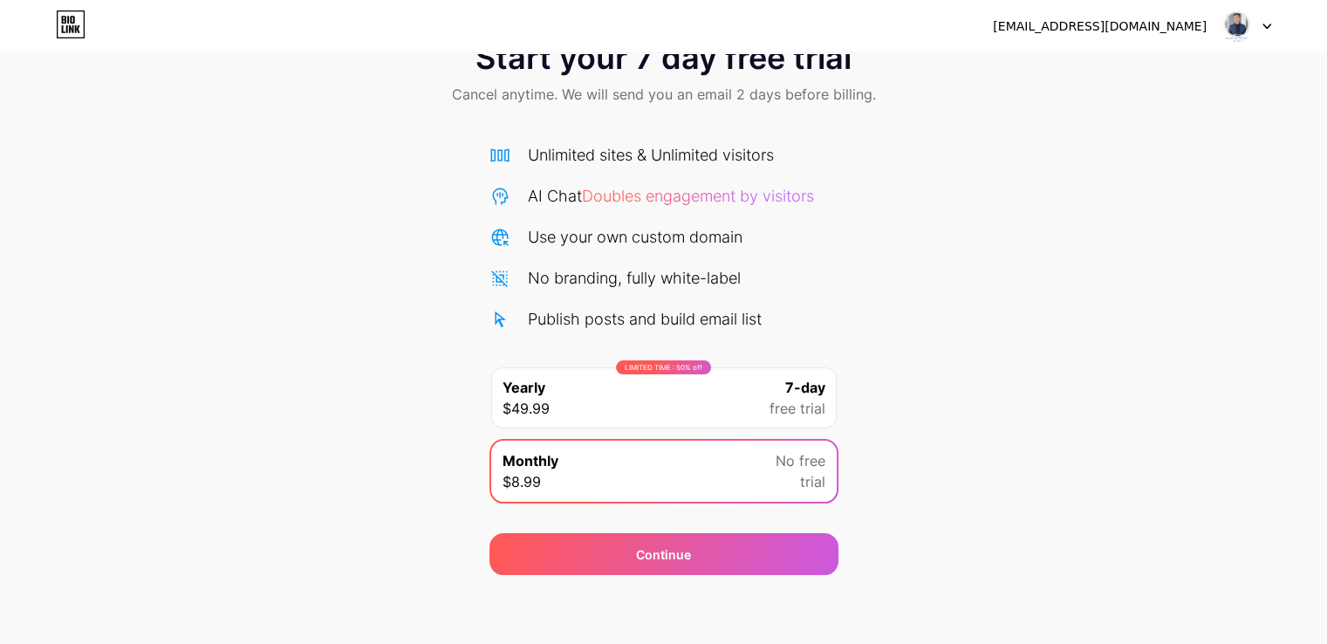
click at [1239, 18] on img at bounding box center [1235, 26] width 33 height 33
click at [1092, 71] on li "Logout" at bounding box center [1162, 71] width 216 height 47
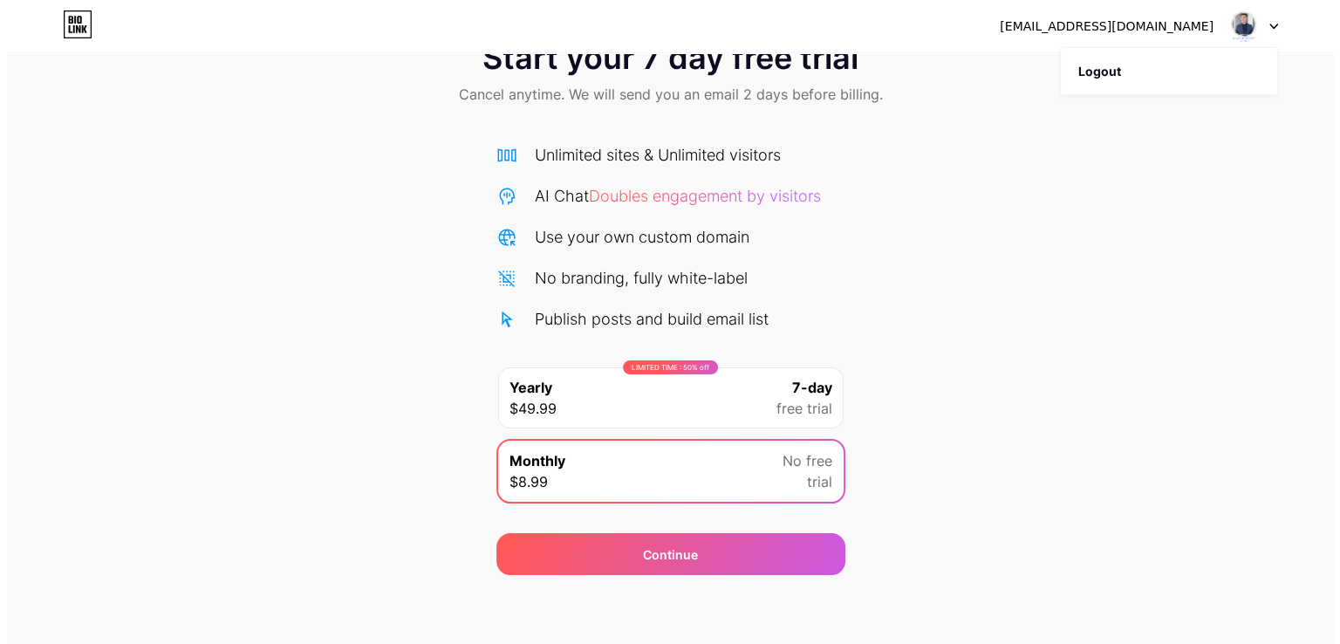
scroll to position [0, 0]
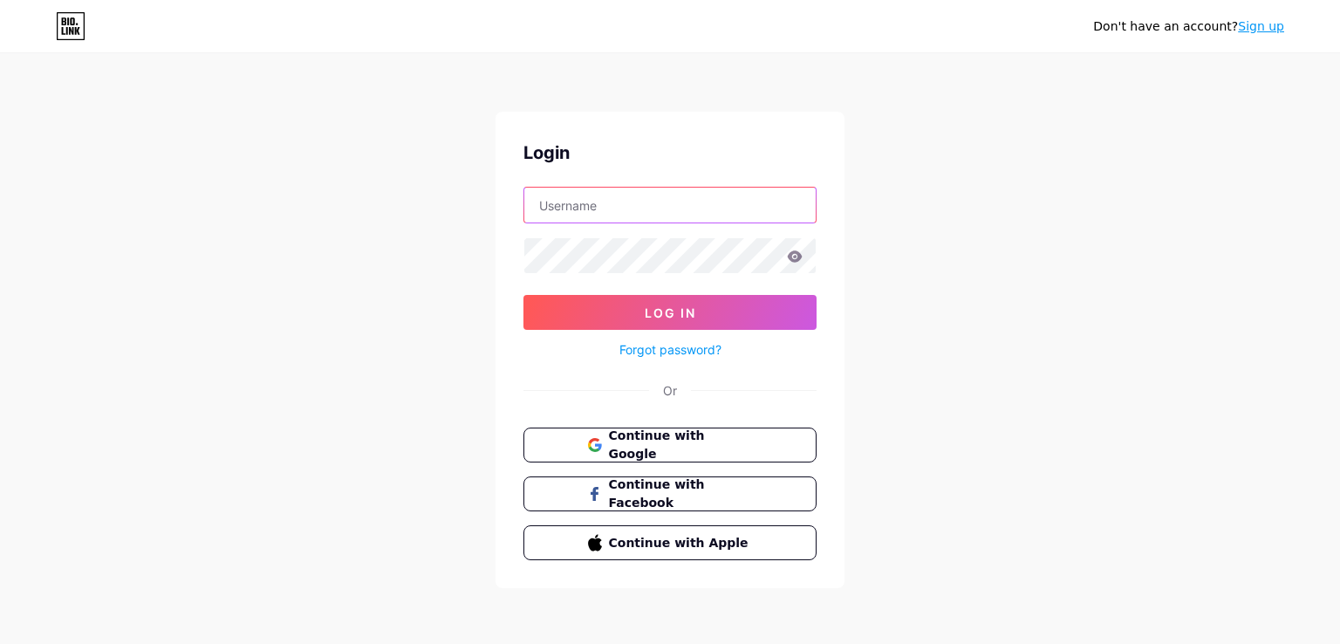
type input "[EMAIL_ADDRESS][DOMAIN_NAME]"
click at [666, 442] on span "Continue with Google" at bounding box center [680, 446] width 146 height 38
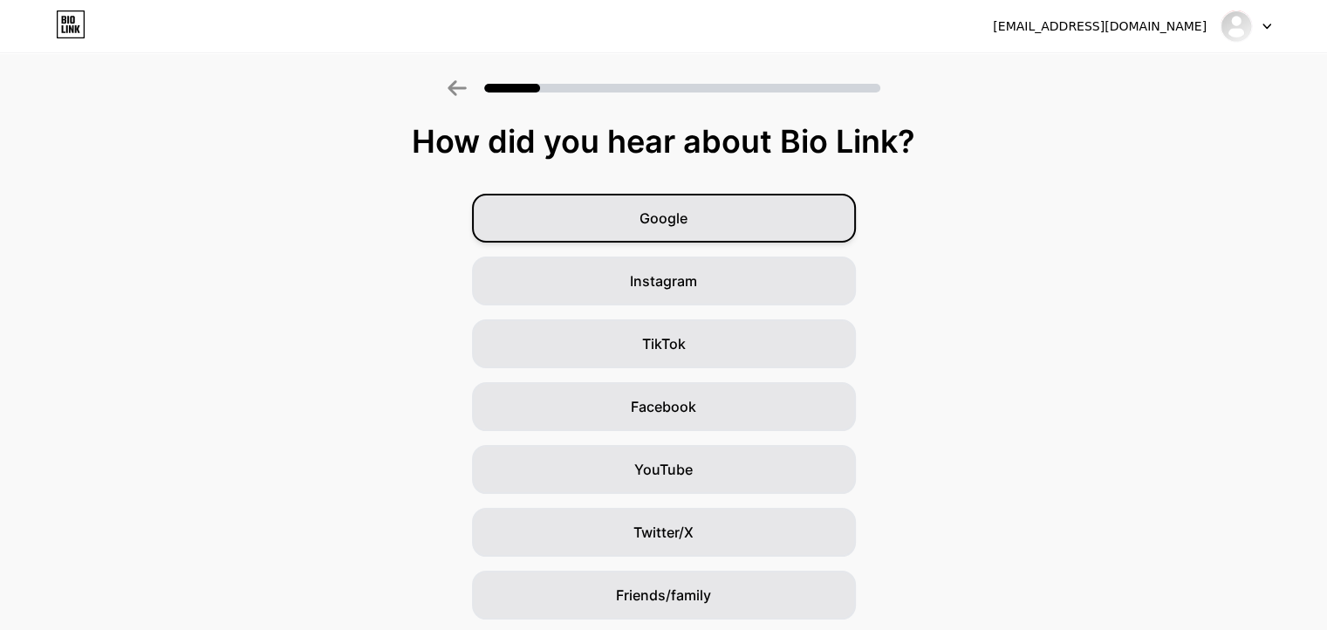
click at [696, 217] on div "Google" at bounding box center [664, 218] width 384 height 49
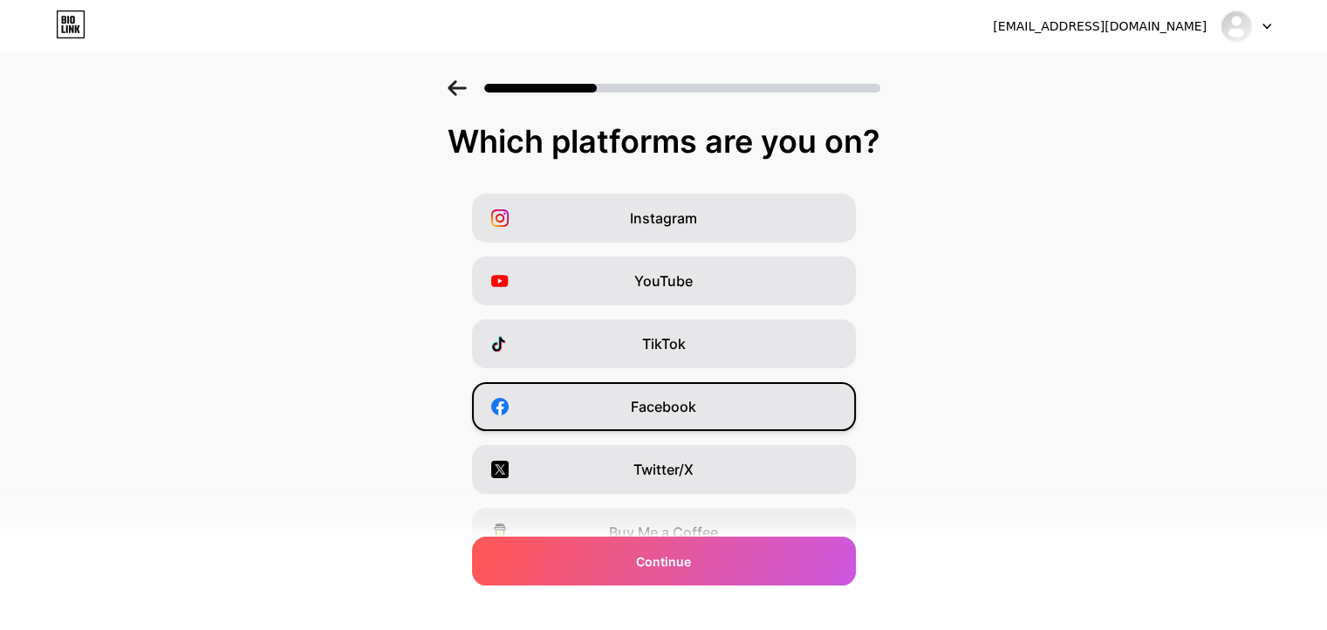
click at [630, 400] on div "Facebook" at bounding box center [664, 406] width 384 height 49
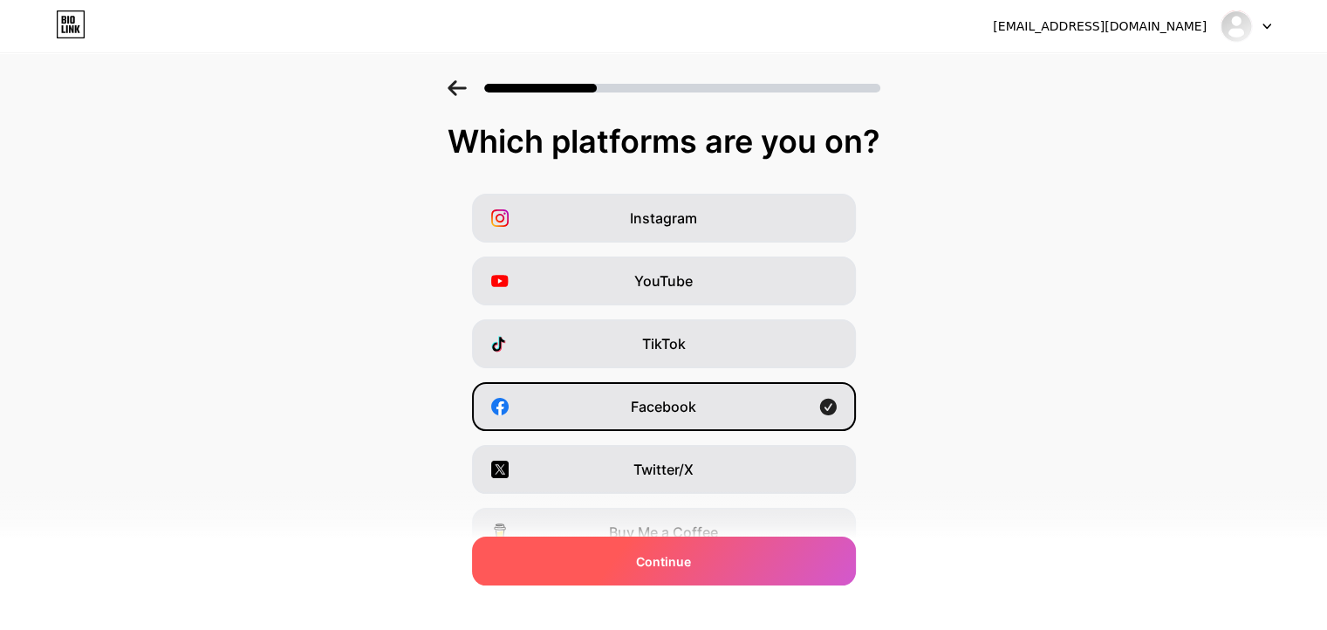
click at [632, 552] on div "Continue" at bounding box center [664, 560] width 384 height 49
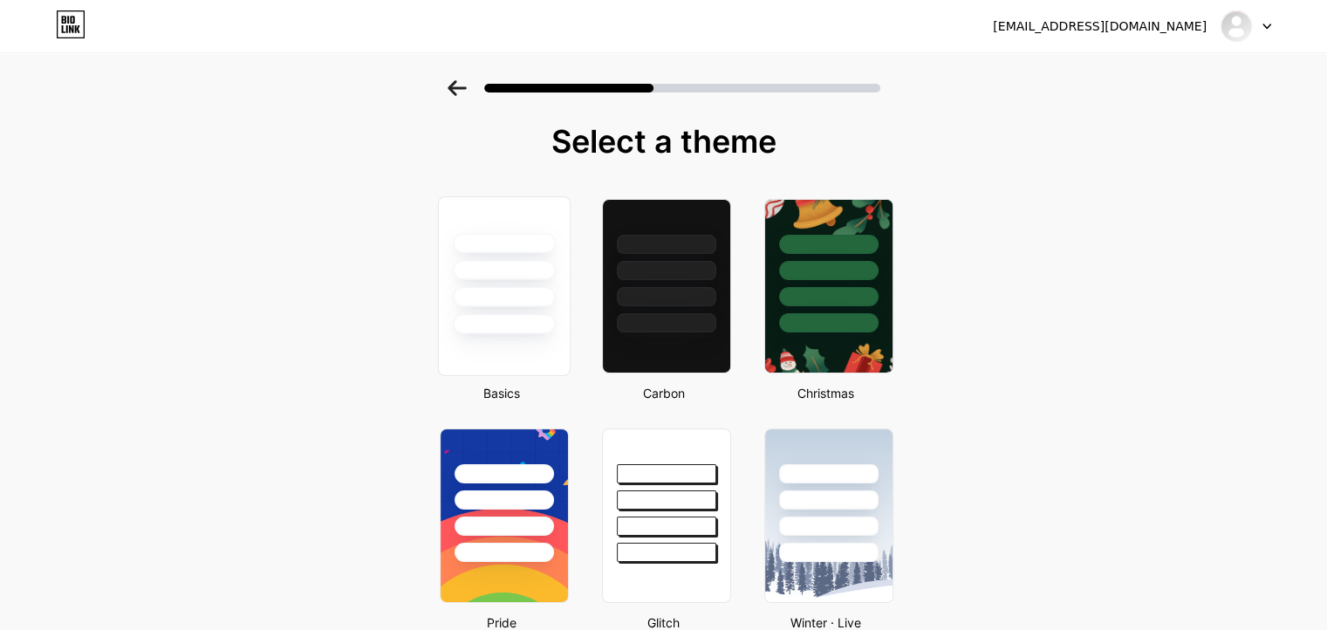
click at [497, 276] on div at bounding box center [504, 270] width 102 height 20
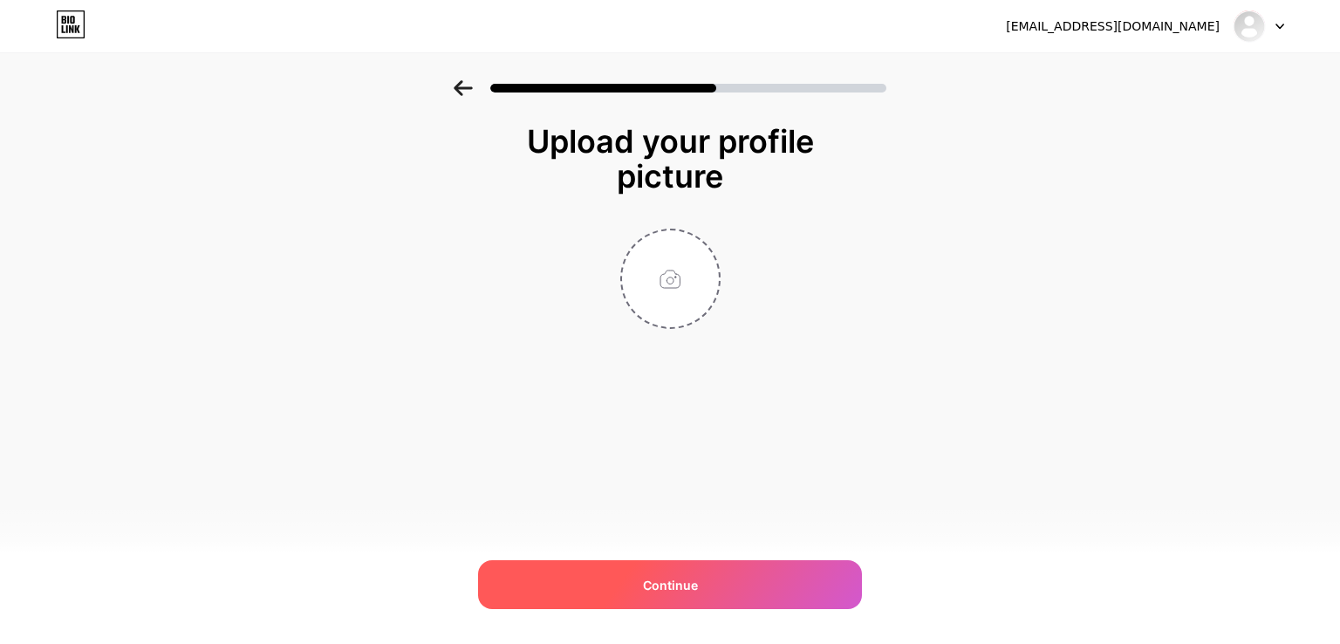
click at [648, 581] on span "Continue" at bounding box center [670, 585] width 55 height 18
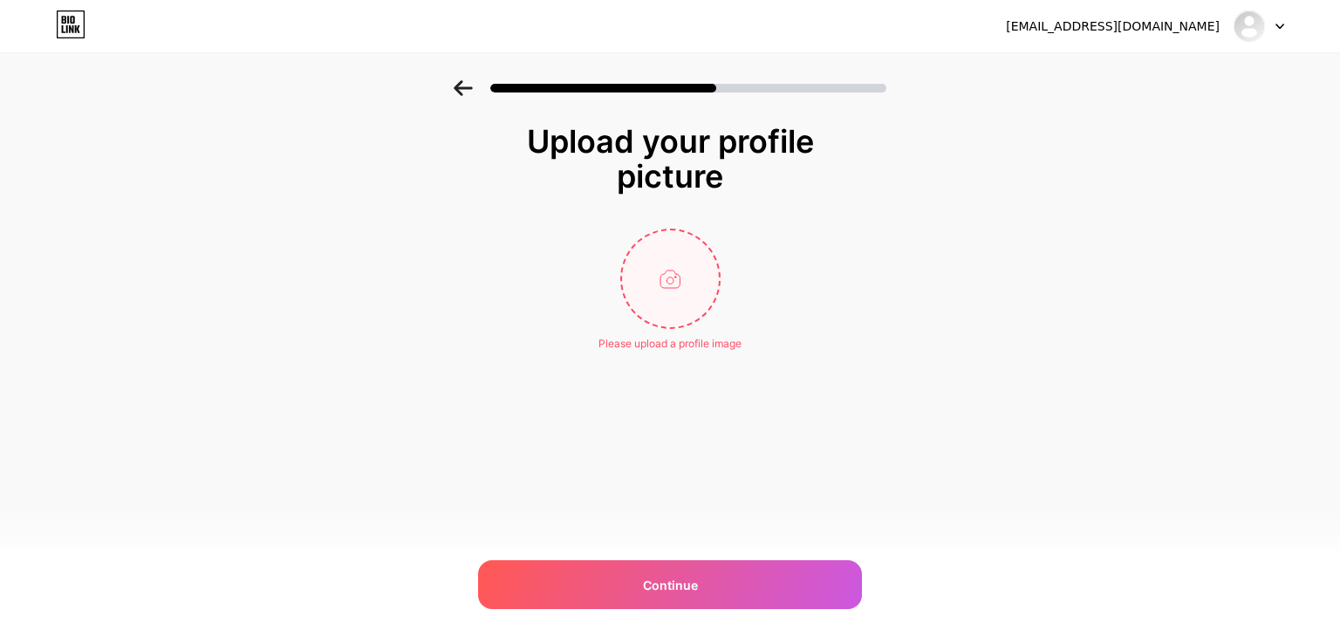
click at [659, 290] on input "file" at bounding box center [670, 278] width 97 height 97
type input "C:\fakepath\avt2.jpg"
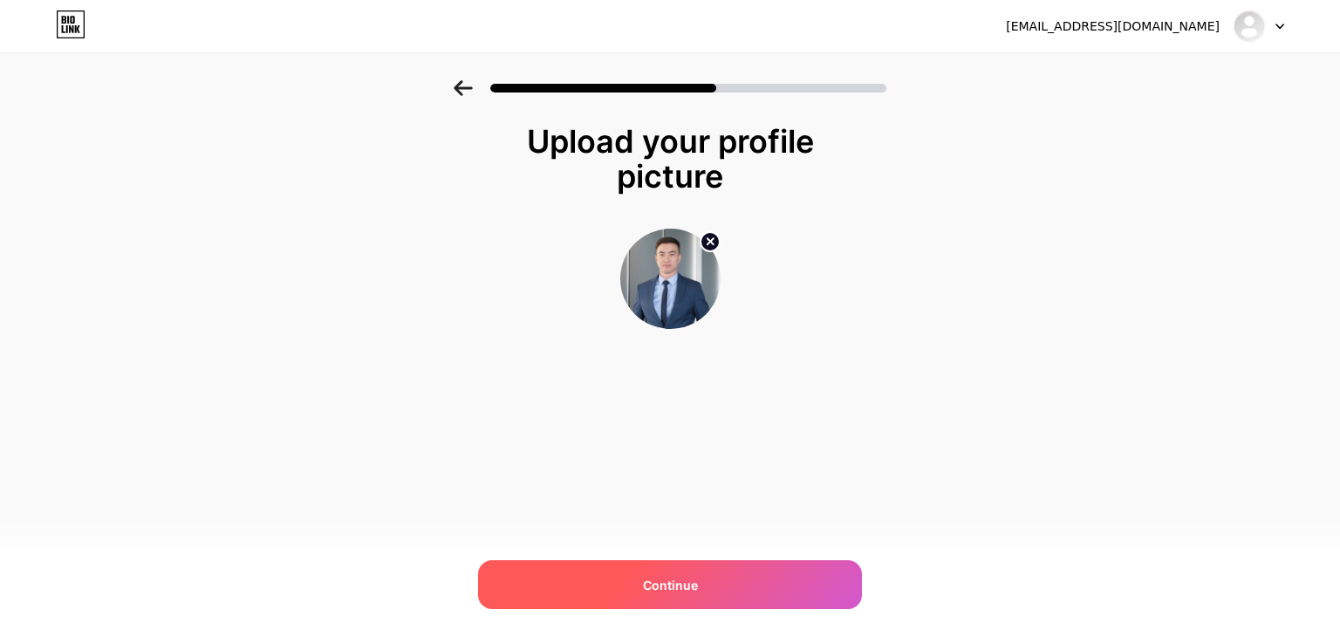
click at [646, 577] on span "Continue" at bounding box center [670, 585] width 55 height 18
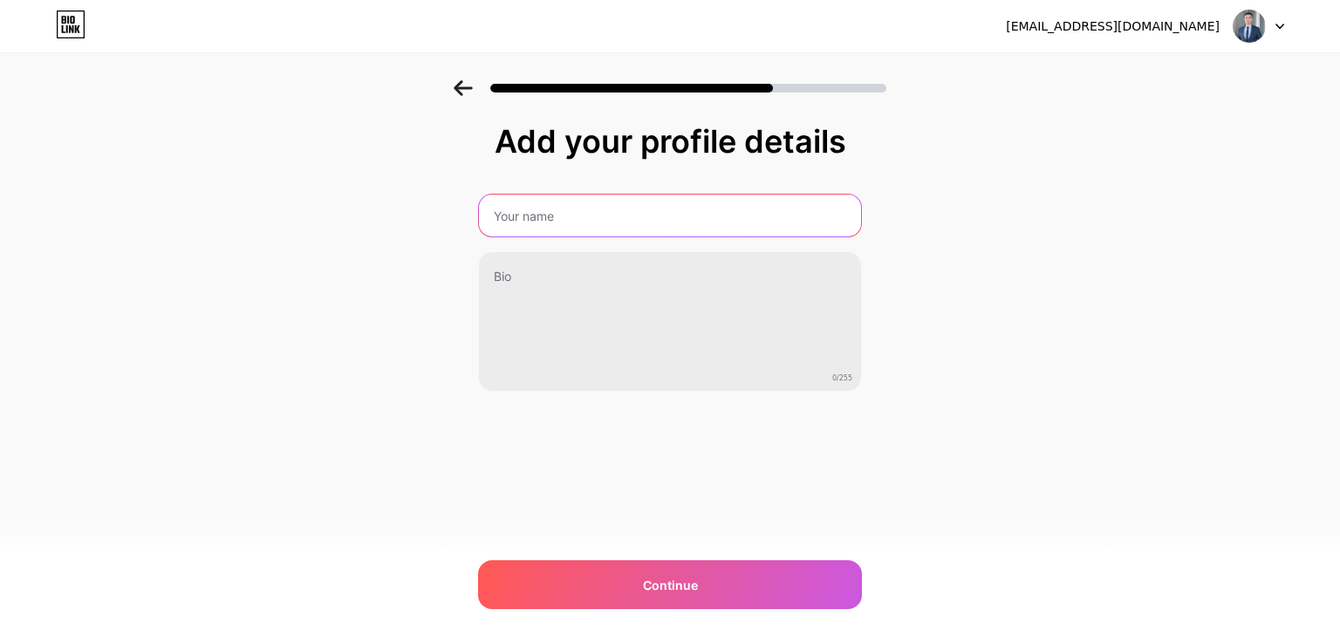
click at [494, 215] on input "text" at bounding box center [670, 216] width 382 height 42
type input "DucNhatLand"
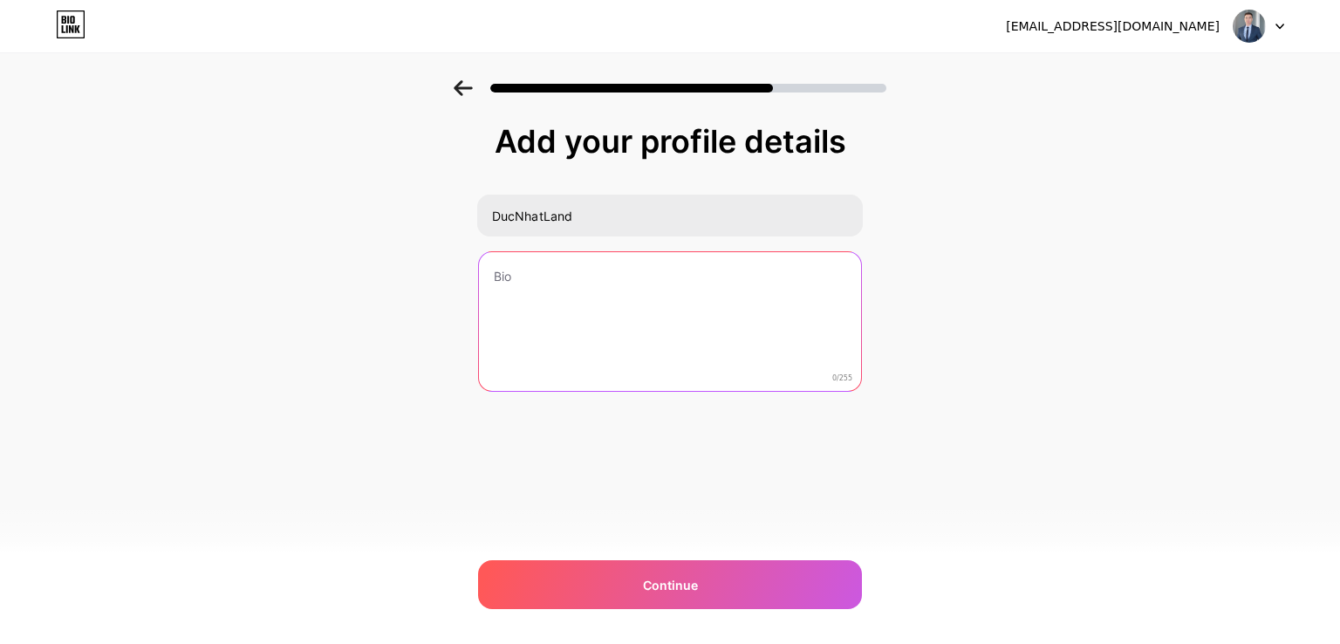
click at [528, 290] on textarea at bounding box center [670, 322] width 382 height 140
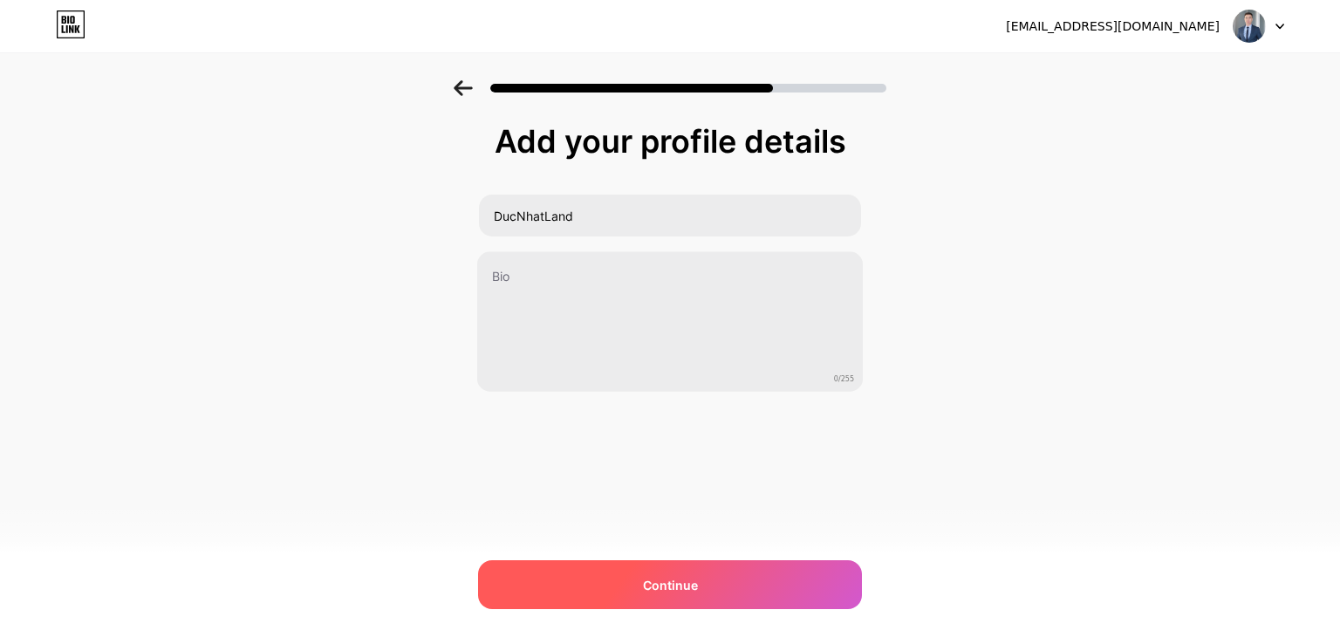
click at [659, 584] on span "Continue" at bounding box center [670, 585] width 55 height 18
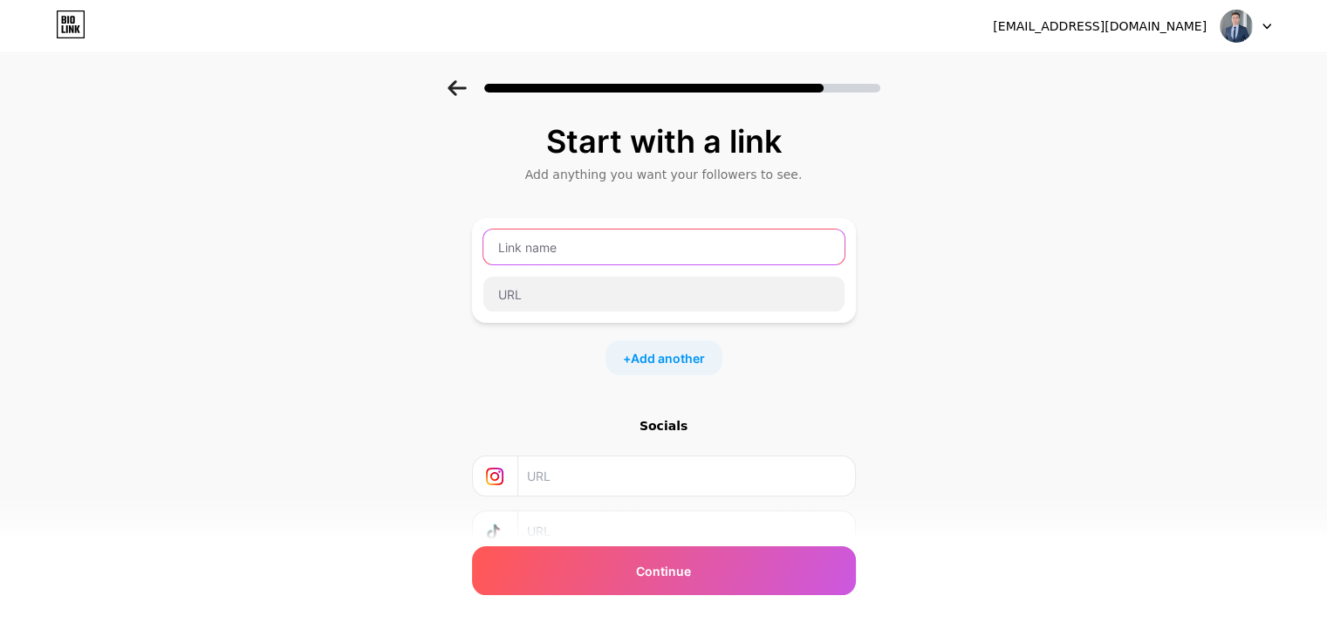
click at [564, 254] on input "text" at bounding box center [663, 246] width 361 height 35
type input "ducnhatland"
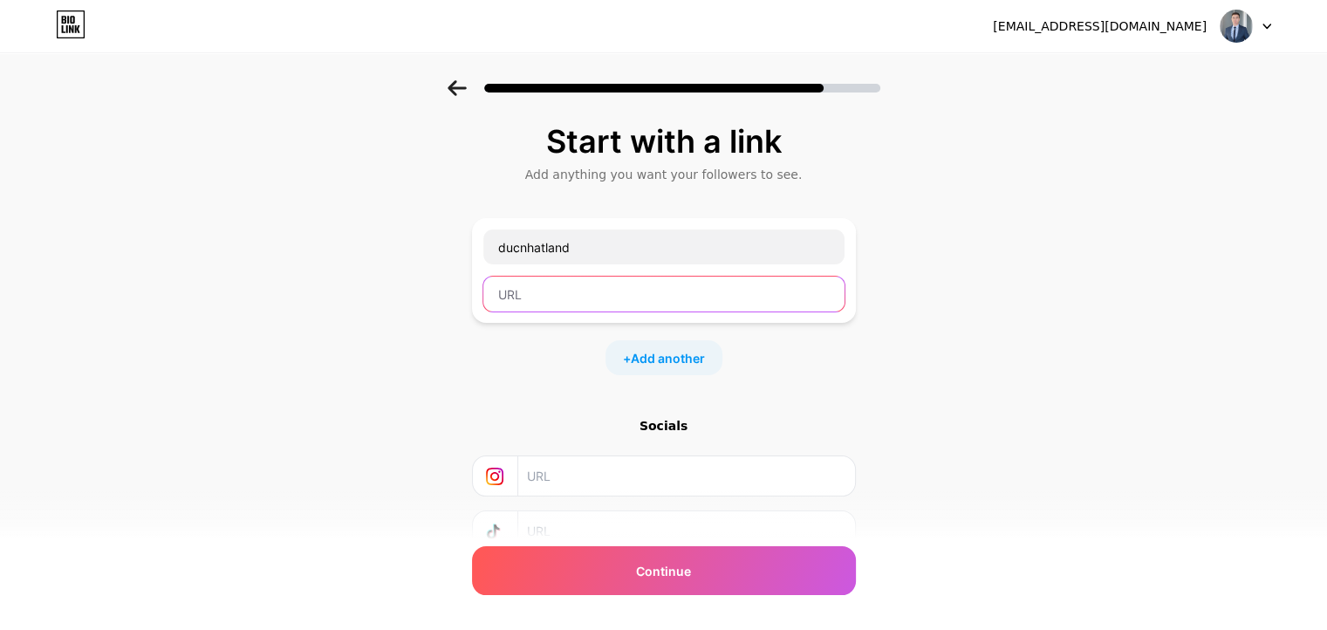
click at [523, 305] on input "text" at bounding box center [663, 293] width 361 height 35
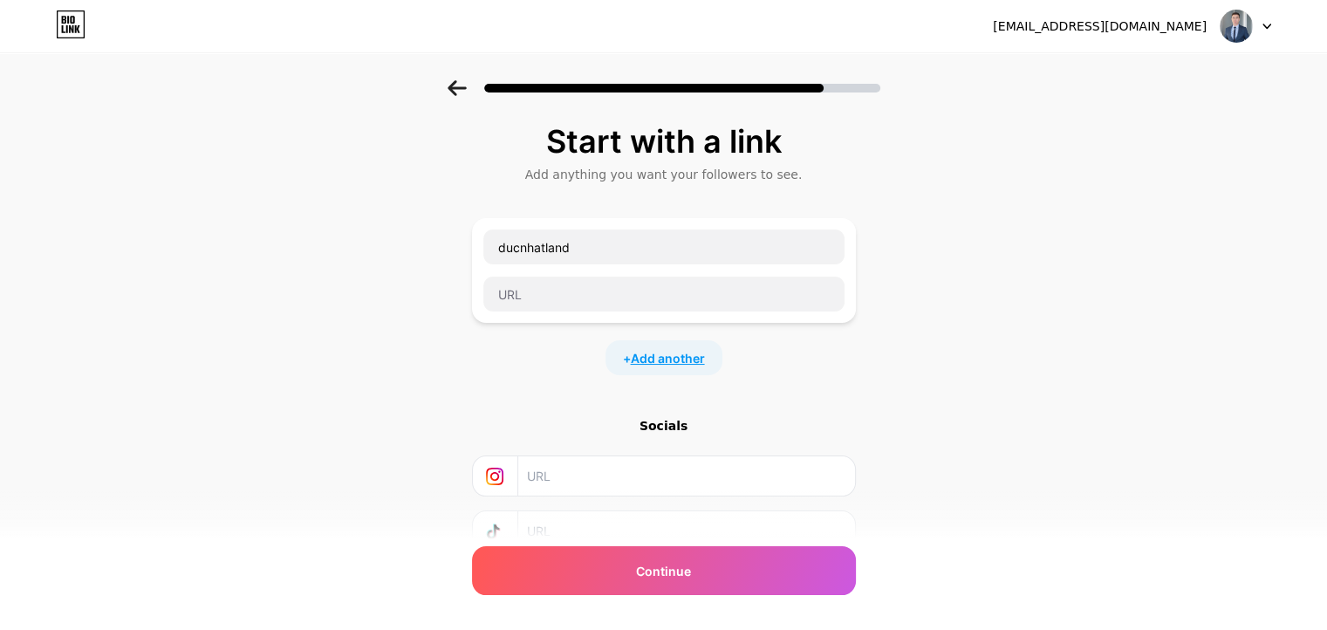
click at [677, 350] on span "Add another" at bounding box center [668, 358] width 74 height 18
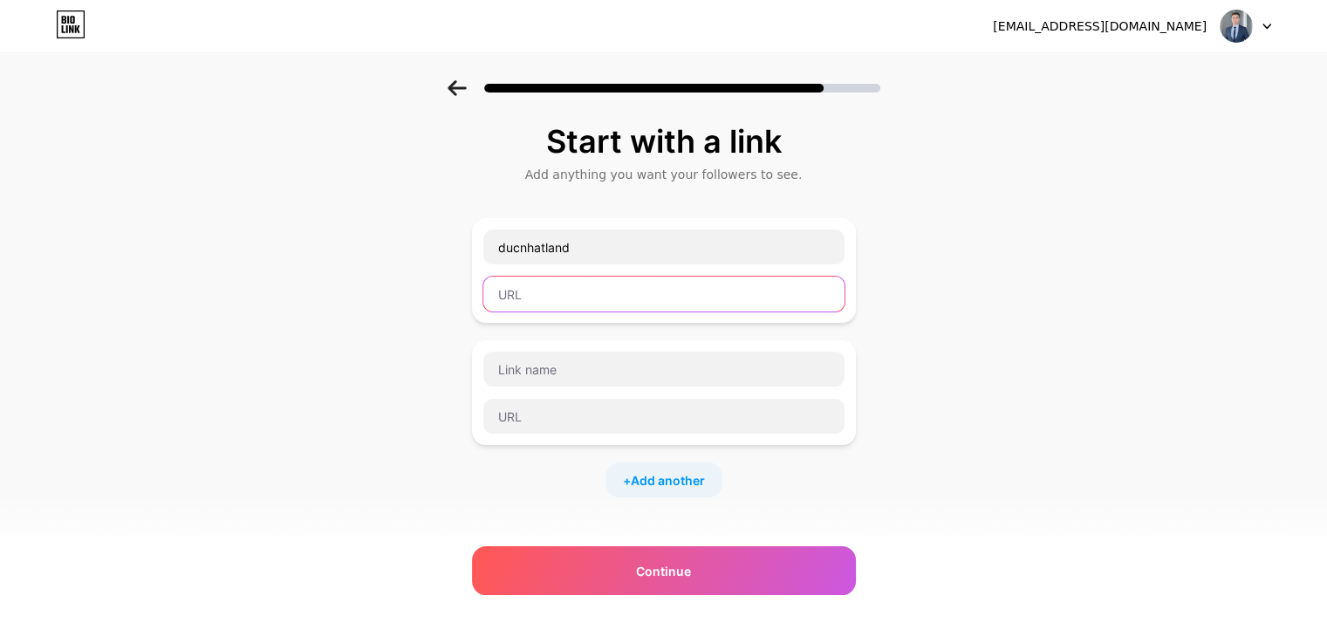
click at [530, 299] on input "text" at bounding box center [663, 293] width 361 height 35
paste input "https://www.youtube.com/@diaocducnhat?sub_confirmation=1"
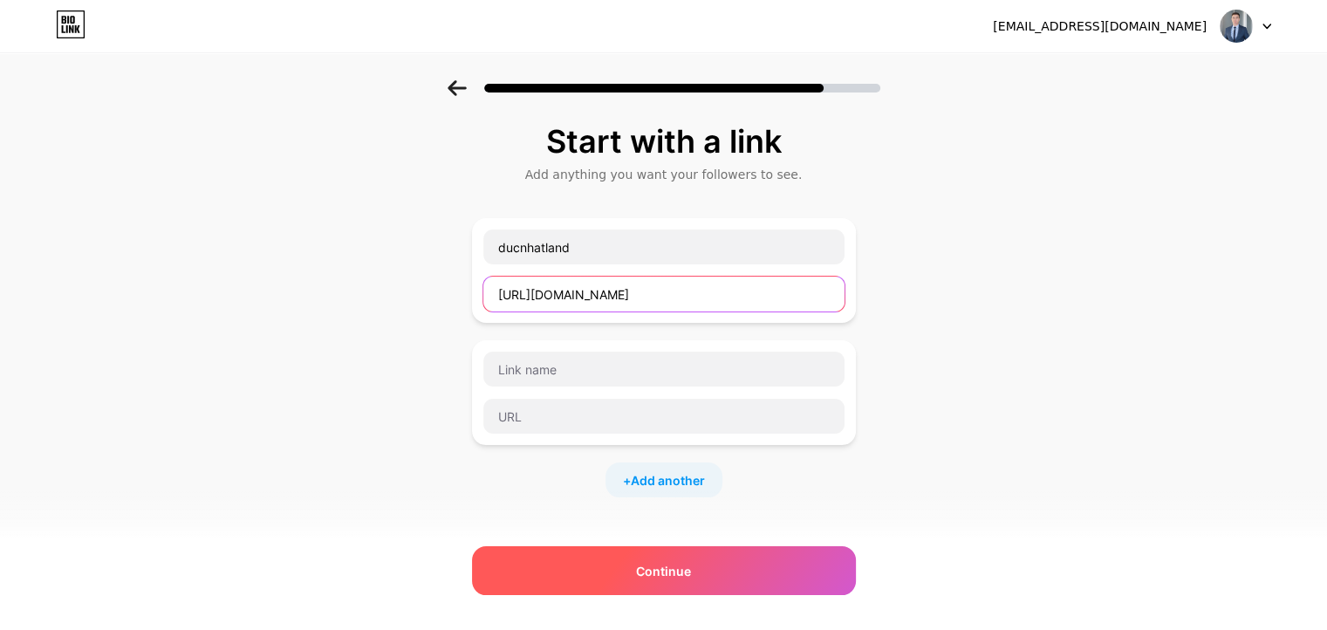
type input "https://www.youtube.com/@diaocducnhat?sub_confirmation=1"
click at [649, 570] on span "Continue" at bounding box center [663, 571] width 55 height 18
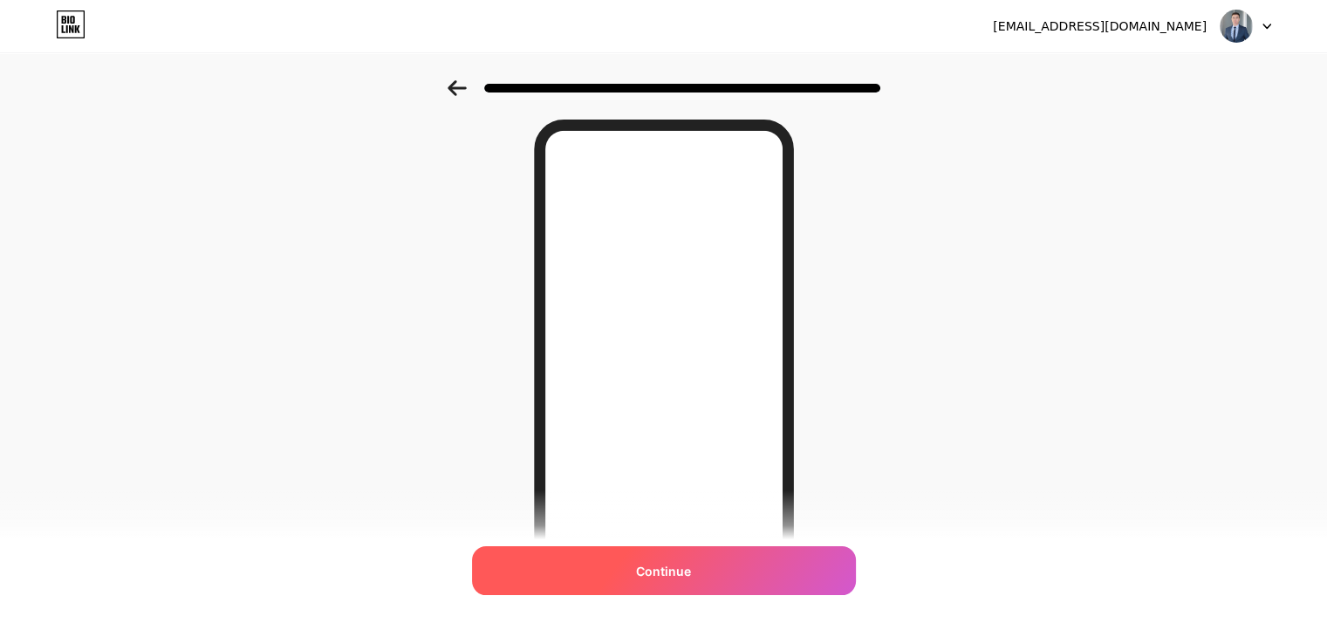
scroll to position [87, 0]
click at [680, 573] on span "Continue" at bounding box center [663, 571] width 55 height 18
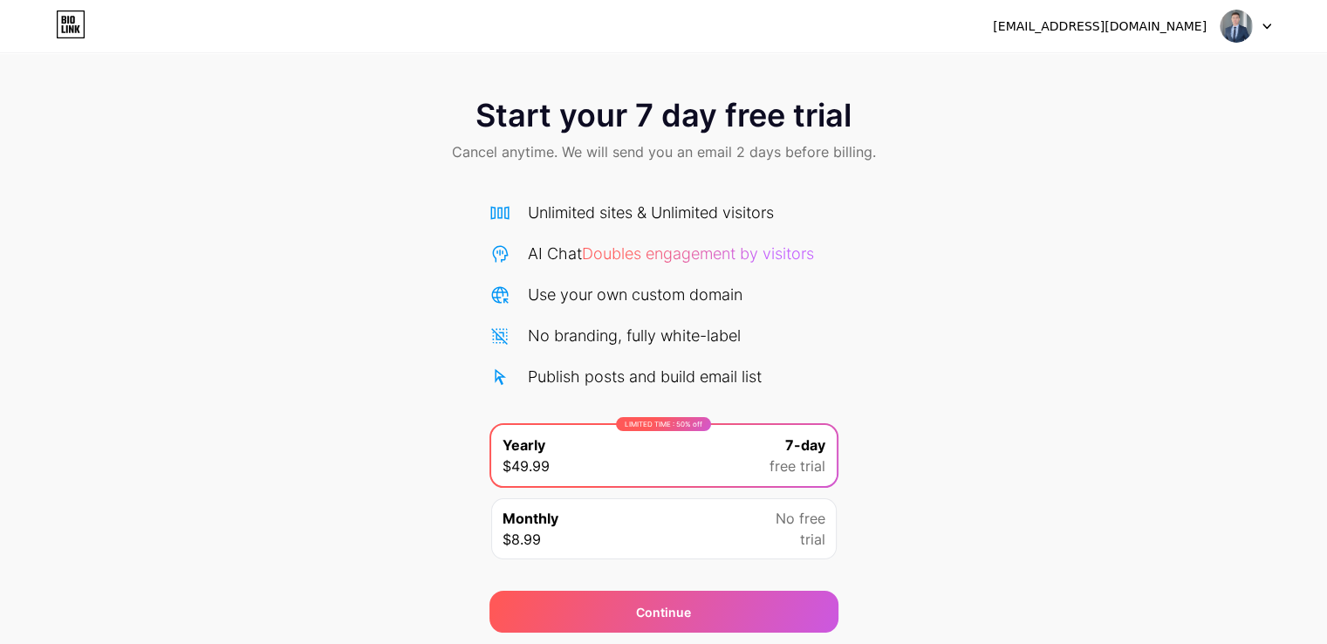
scroll to position [58, 0]
